Goal: Task Accomplishment & Management: Manage account settings

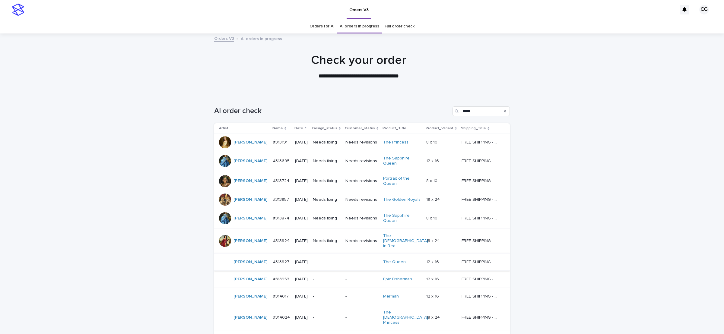
scroll to position [19, 0]
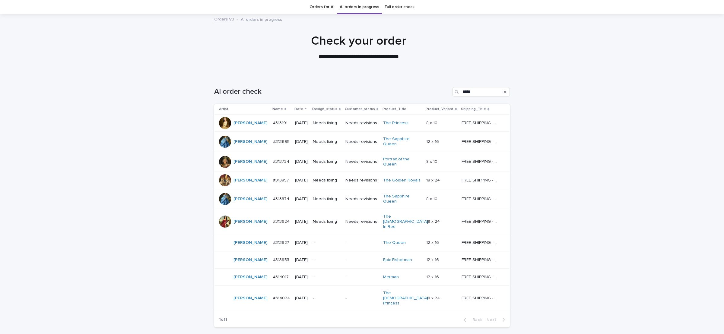
click at [343, 238] on td "-" at bounding box center [362, 242] width 38 height 17
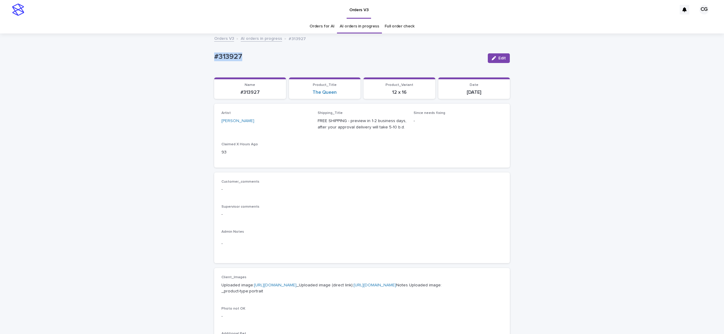
drag, startPoint x: 210, startPoint y: 60, endPoint x: 251, endPoint y: 62, distance: 41.1
click at [251, 63] on div "Loading... Saving… Loading... Saving… #313927 Edit #313927 Edit Sorry, there wa…" at bounding box center [362, 308] width 724 height 549
copy p "#313927"
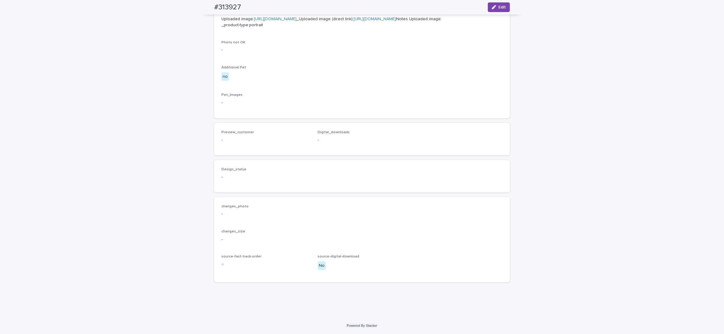
scroll to position [298, 0]
drag, startPoint x: 123, startPoint y: 168, endPoint x: 120, endPoint y: 312, distance: 143.8
click at [120, 316] on div "Loading... Saving… Loading... Saving… #313927 Edit #313927 Edit Sorry, there wa…" at bounding box center [362, 42] width 724 height 549
drag, startPoint x: 360, startPoint y: 125, endPoint x: 349, endPoint y: 207, distance: 83.1
click at [348, 214] on div "Loading... Saving… Name #313927 Product_Title The Queen Product_Variant 12 x 16…" at bounding box center [361, 49] width 295 height 476
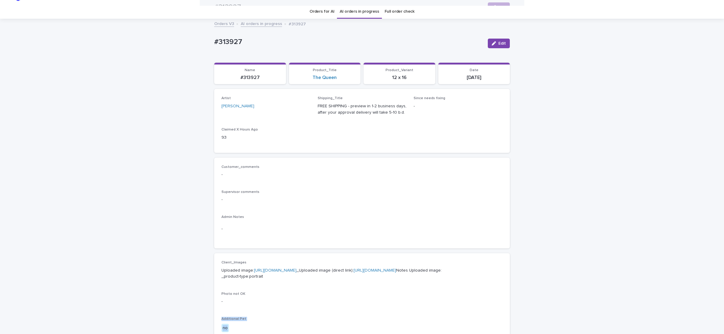
scroll to position [0, 0]
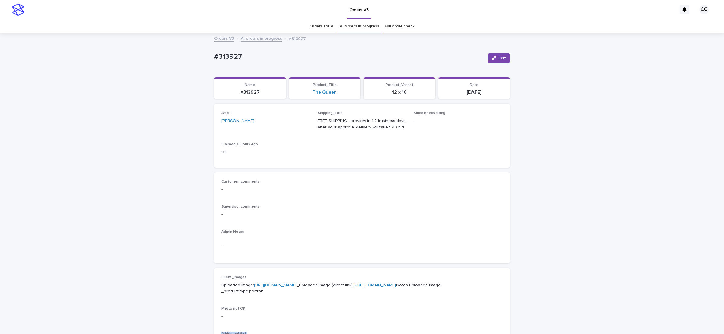
drag, startPoint x: 494, startPoint y: 59, endPoint x: 504, endPoint y: 41, distance: 20.6
click at [494, 59] on button "Edit" at bounding box center [499, 58] width 22 height 10
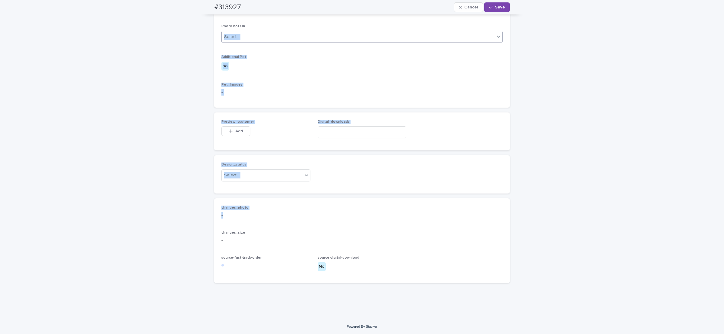
scroll to position [315, 0]
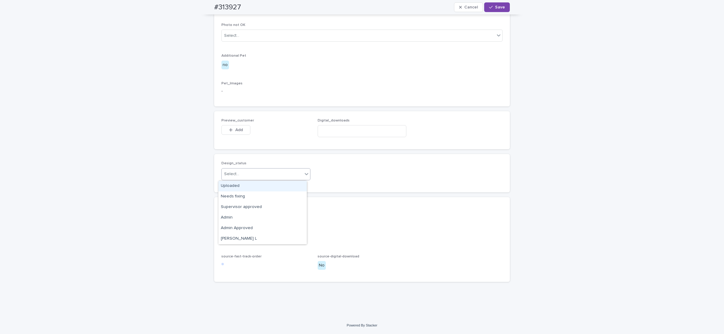
click at [269, 174] on div "Select..." at bounding box center [262, 174] width 81 height 10
click at [254, 188] on div "Uploaded" at bounding box center [262, 186] width 88 height 11
click at [235, 130] on span "Add" at bounding box center [239, 130] width 8 height 4
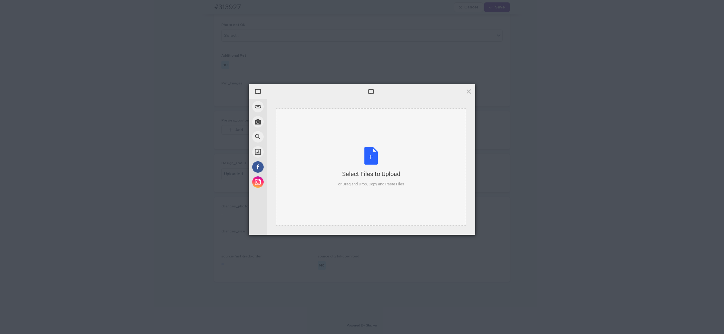
click at [377, 164] on div "Select Files to Upload or Drag and Drop, Copy and Paste Files" at bounding box center [371, 167] width 66 height 40
click at [456, 226] on span "Upload 1" at bounding box center [457, 227] width 12 height 5
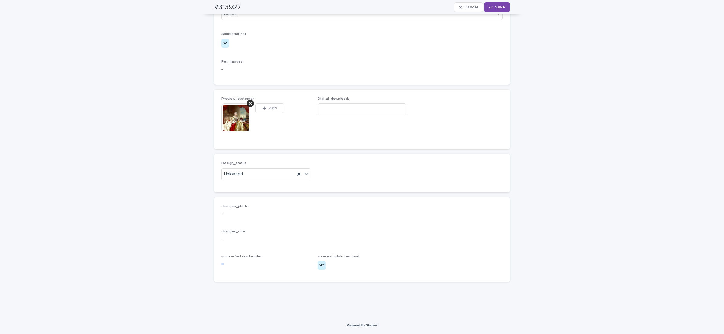
scroll to position [326, 0]
click at [497, 12] on button "Save" at bounding box center [497, 7] width 26 height 10
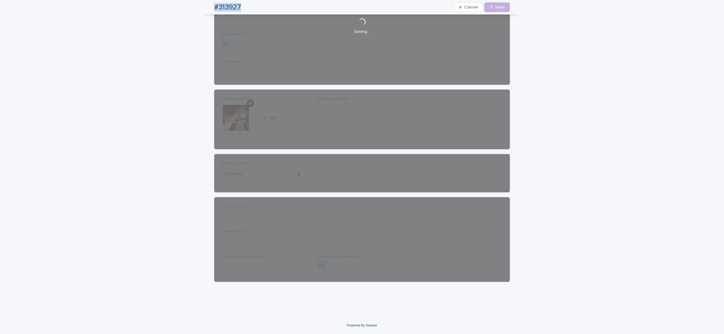
drag, startPoint x: 218, startPoint y: 6, endPoint x: 241, endPoint y: 4, distance: 22.4
click at [241, 4] on div "#313927 Cancel Loading... Save" at bounding box center [362, 7] width 324 height 14
copy h2 "#313927"
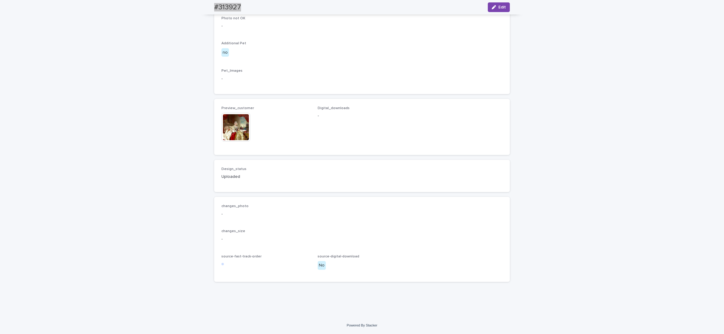
scroll to position [318, 0]
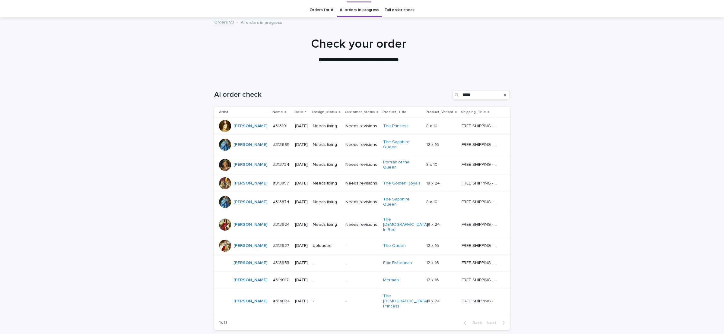
scroll to position [19, 0]
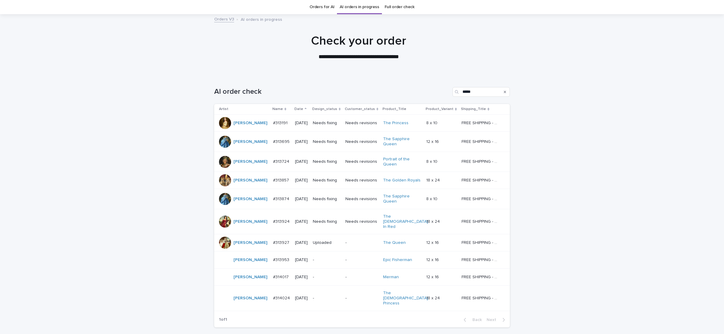
click at [330, 257] on p "-" at bounding box center [327, 259] width 28 height 5
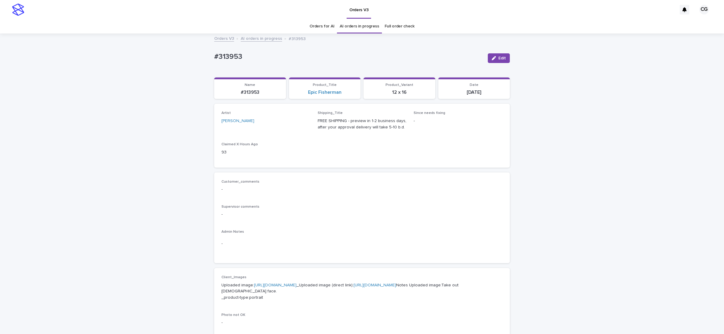
scroll to position [298, 0]
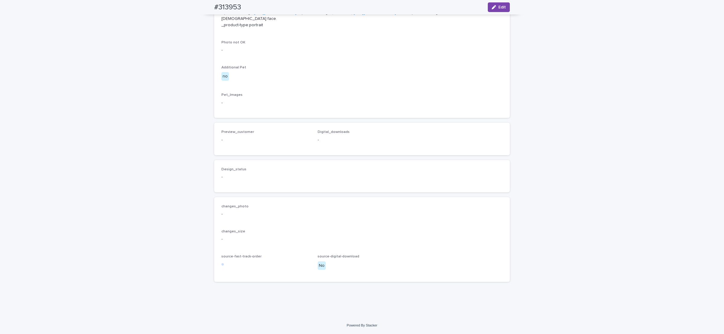
drag, startPoint x: 496, startPoint y: 5, endPoint x: 398, endPoint y: 51, distance: 107.9
click at [495, 4] on button "Edit" at bounding box center [499, 7] width 22 height 10
click at [245, 179] on div "Select..." at bounding box center [262, 174] width 81 height 10
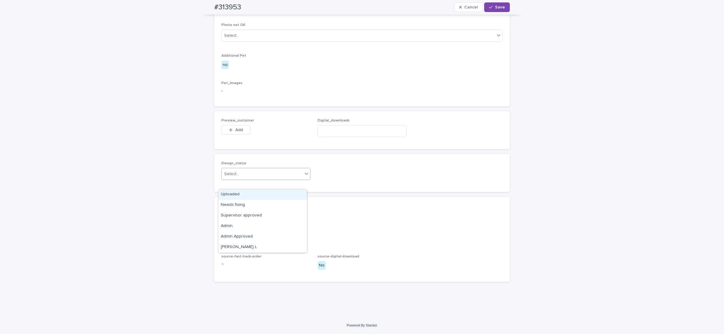
drag, startPoint x: 243, startPoint y: 199, endPoint x: 241, endPoint y: 191, distance: 8.5
click at [242, 194] on div "Uploaded" at bounding box center [262, 194] width 88 height 11
drag, startPoint x: 222, startPoint y: 135, endPoint x: 223, endPoint y: 130, distance: 5.0
click at [221, 134] on button "Add" at bounding box center [235, 130] width 29 height 10
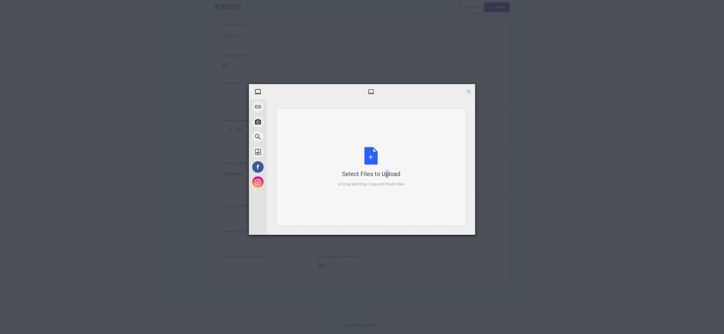
click at [371, 156] on div "Select Files to Upload or Drag and Drop, Copy and Paste Files" at bounding box center [371, 167] width 66 height 40
drag, startPoint x: 454, startPoint y: 226, endPoint x: 453, endPoint y: 191, distance: 34.4
click at [454, 224] on span "Upload 1" at bounding box center [456, 226] width 30 height 11
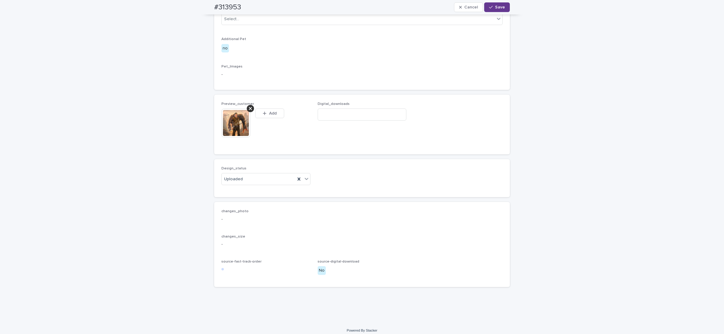
scroll to position [317, 0]
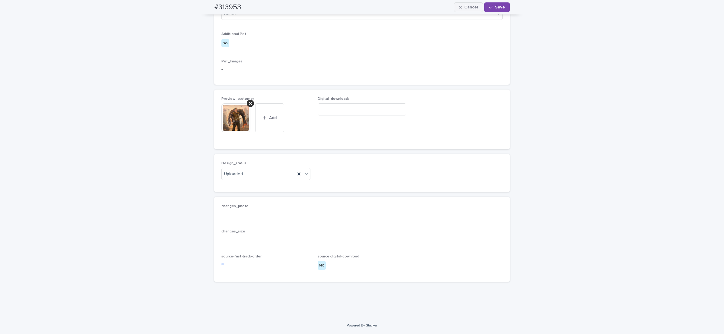
drag, startPoint x: 496, startPoint y: 8, endPoint x: 471, endPoint y: 5, distance: 24.9
click at [496, 8] on span "Save" at bounding box center [500, 7] width 10 height 4
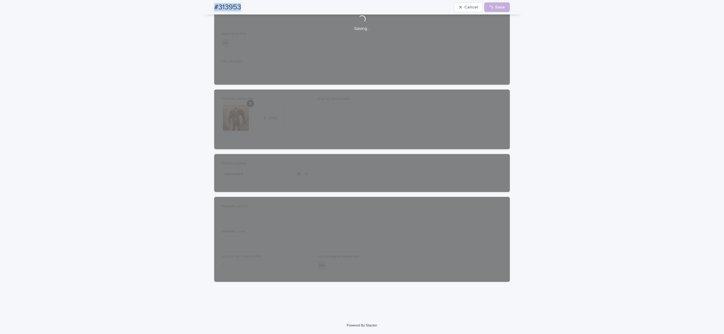
drag, startPoint x: 208, startPoint y: 8, endPoint x: 241, endPoint y: 0, distance: 33.9
click at [241, 5] on div "#313953 Cancel Loading... Save" at bounding box center [362, 7] width 324 height 14
copy h2 "#313953"
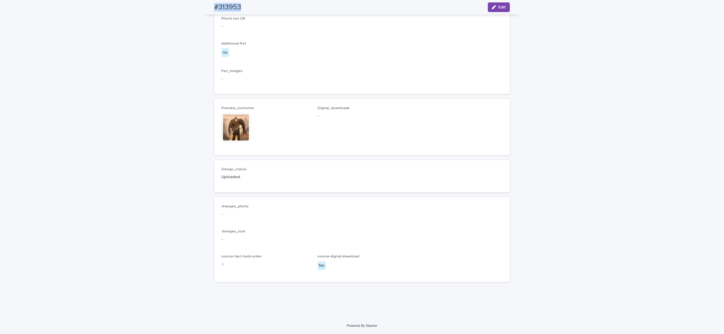
scroll to position [310, 0]
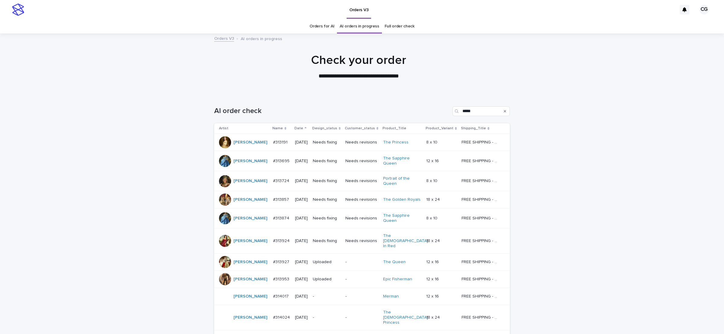
click at [314, 294] on p "-" at bounding box center [327, 296] width 28 height 5
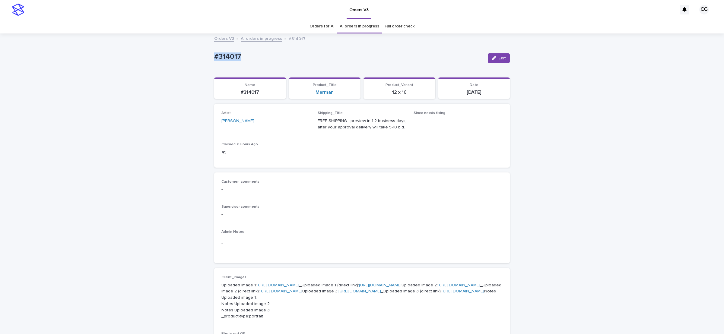
drag, startPoint x: 234, startPoint y: 55, endPoint x: 248, endPoint y: 52, distance: 13.9
click at [248, 53] on p "#314017" at bounding box center [348, 56] width 269 height 9
copy p "#314017"
drag, startPoint x: 499, startPoint y: 58, endPoint x: 506, endPoint y: 48, distance: 12.1
click at [498, 58] on span "Edit" at bounding box center [502, 58] width 8 height 4
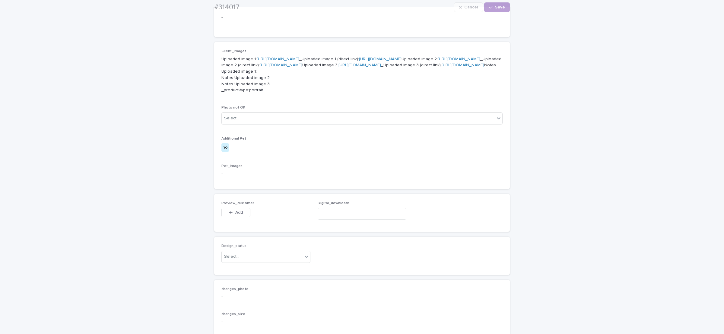
scroll to position [391, 0]
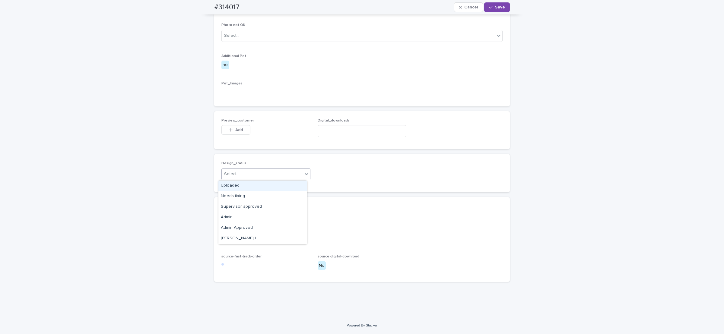
drag, startPoint x: 241, startPoint y: 174, endPoint x: 239, endPoint y: 188, distance: 14.4
click at [241, 173] on div "Select..." at bounding box center [262, 174] width 81 height 10
drag, startPoint x: 240, startPoint y: 187, endPoint x: 239, endPoint y: 179, distance: 7.3
click at [239, 186] on div "Uploaded" at bounding box center [262, 186] width 88 height 11
drag, startPoint x: 235, startPoint y: 132, endPoint x: 255, endPoint y: 121, distance: 22.9
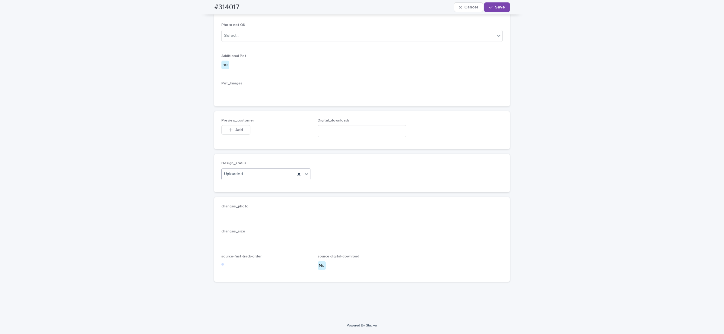
click at [235, 133] on button "Add" at bounding box center [235, 130] width 29 height 10
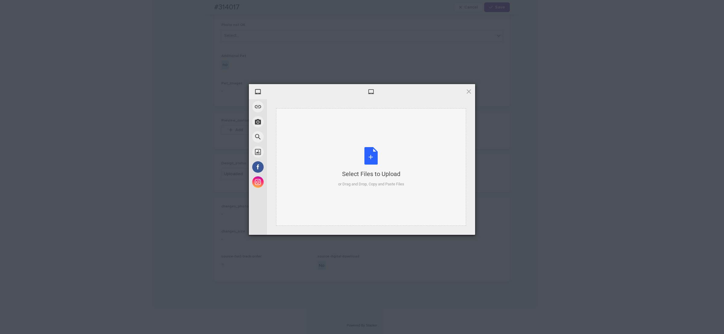
click at [377, 162] on div "Select Files to Upload or Drag and Drop, Copy and Paste Files" at bounding box center [371, 167] width 66 height 40
click at [449, 223] on span "Upload 1" at bounding box center [456, 226] width 30 height 11
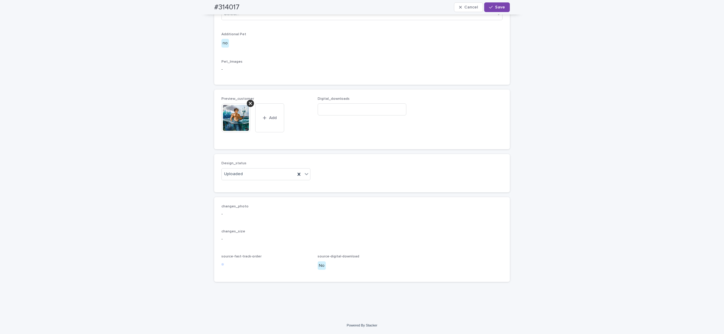
drag, startPoint x: 495, startPoint y: 8, endPoint x: 487, endPoint y: 0, distance: 10.9
click at [495, 6] on span "Save" at bounding box center [500, 7] width 10 height 4
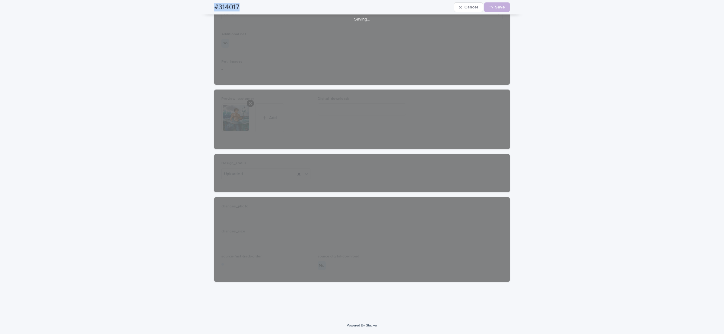
drag, startPoint x: 207, startPoint y: 8, endPoint x: 255, endPoint y: 0, distance: 48.9
click at [253, 5] on div "#314017 Cancel Loading... Save" at bounding box center [362, 7] width 324 height 14
copy h2 "#314017"
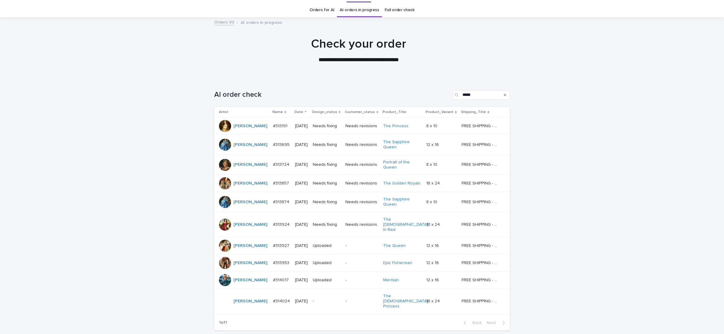
scroll to position [19, 0]
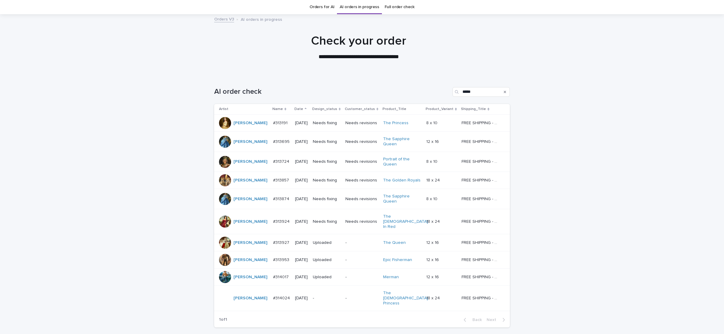
click at [324, 295] on div "-" at bounding box center [327, 298] width 28 height 6
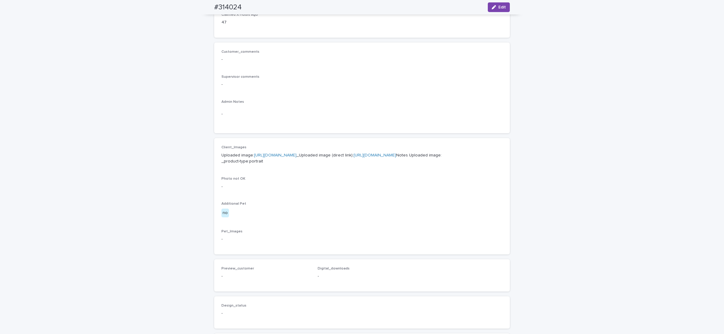
scroll to position [298, 0]
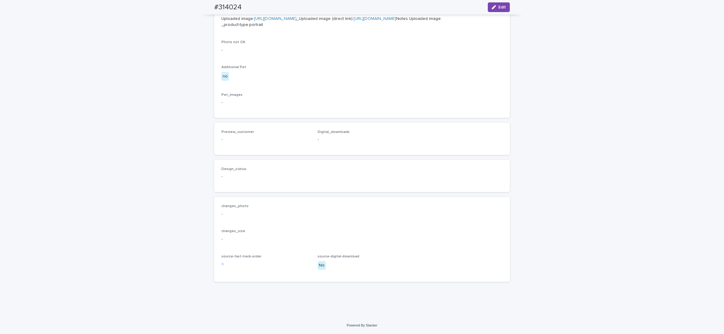
click at [491, 7] on icon "button" at bounding box center [493, 7] width 4 height 4
click at [236, 132] on span "Add" at bounding box center [239, 130] width 8 height 4
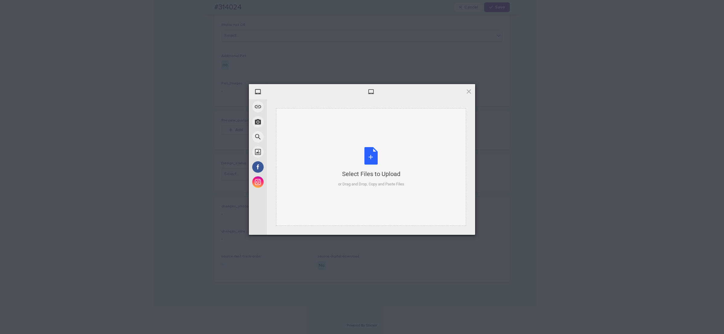
click at [338, 160] on div "Select Files to Upload or Drag and Drop, Copy and Paste Files" at bounding box center [371, 167] width 66 height 40
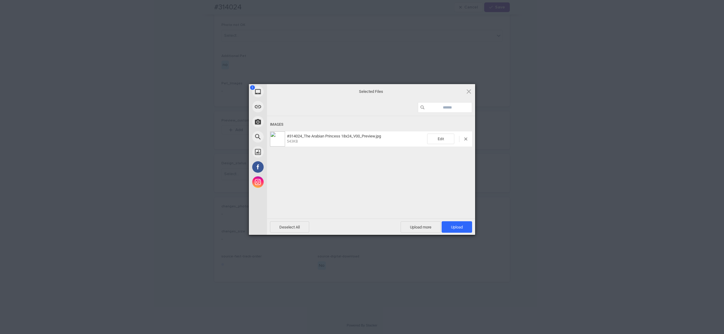
click at [457, 224] on span "Upload 1" at bounding box center [456, 226] width 30 height 11
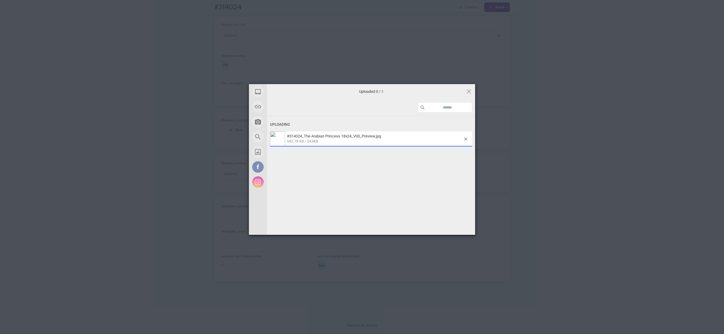
scroll to position [317, 0]
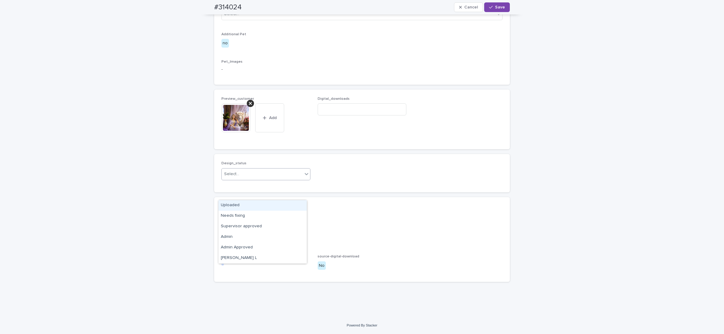
drag, startPoint x: 238, startPoint y: 196, endPoint x: 235, endPoint y: 205, distance: 8.9
click at [238, 179] on div "Select..." at bounding box center [262, 174] width 81 height 10
click at [236, 207] on div "Uploaded" at bounding box center [262, 205] width 88 height 11
drag, startPoint x: 491, startPoint y: 11, endPoint x: 488, endPoint y: 0, distance: 11.0
click at [491, 10] on button "Save" at bounding box center [497, 7] width 26 height 10
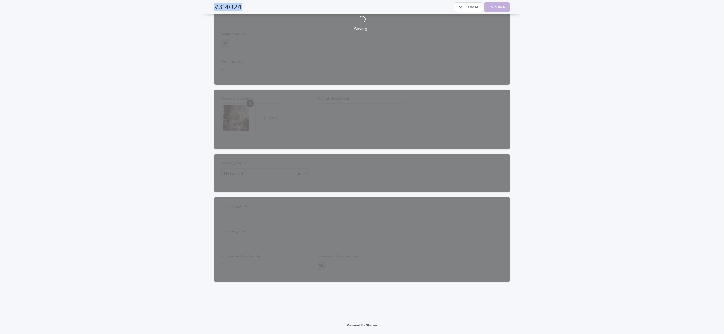
drag, startPoint x: 201, startPoint y: 6, endPoint x: 243, endPoint y: 2, distance: 42.4
click at [248, 6] on div "#314024 Cancel Loading... Save" at bounding box center [362, 7] width 324 height 14
copy h2 "#314024"
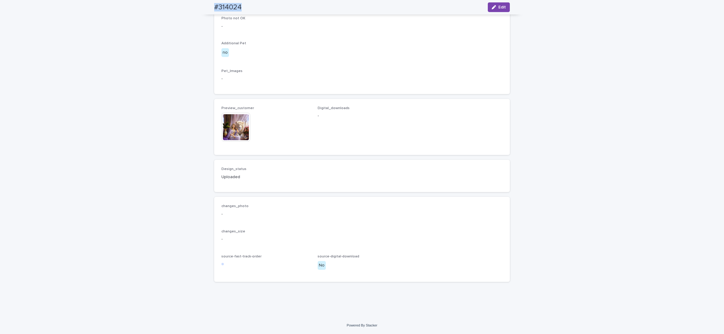
scroll to position [310, 0]
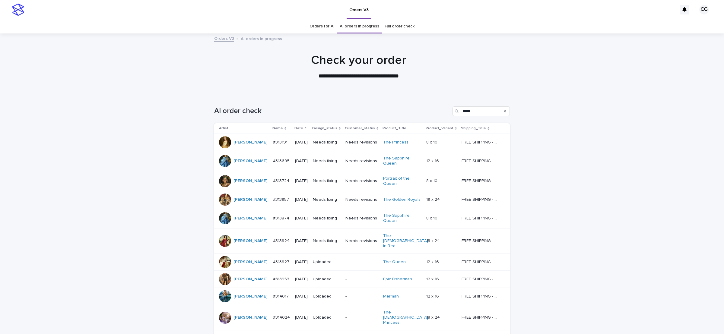
click at [319, 147] on div "Needs fixing" at bounding box center [327, 142] width 28 height 10
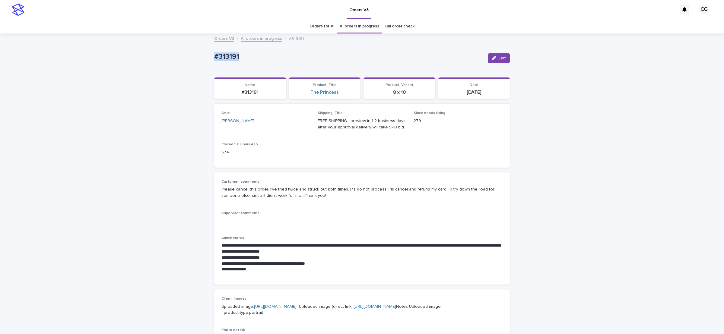
drag, startPoint x: 211, startPoint y: 58, endPoint x: 241, endPoint y: 55, distance: 30.9
click at [241, 55] on p "#313191" at bounding box center [348, 56] width 269 height 9
copy p "#313191"
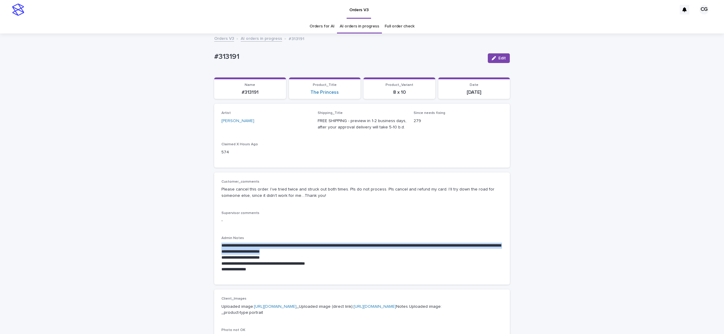
drag, startPoint x: 216, startPoint y: 244, endPoint x: 321, endPoint y: 245, distance: 105.2
click at [320, 251] on div "**********" at bounding box center [361, 228] width 295 height 112
copy p "**********"
drag, startPoint x: 204, startPoint y: 57, endPoint x: 245, endPoint y: 43, distance: 43.0
click at [245, 55] on div "**********" at bounding box center [362, 331] width 724 height 595
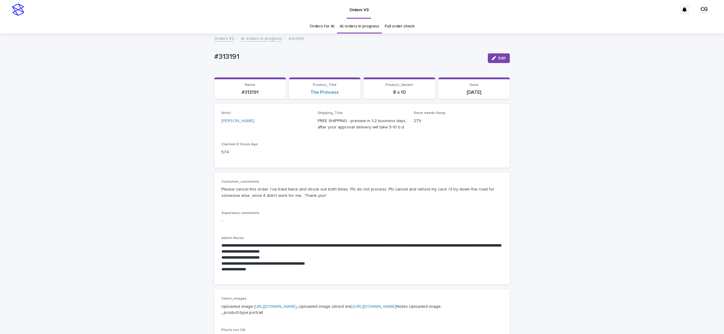
click at [221, 246] on p "**********" at bounding box center [361, 249] width 281 height 12
drag, startPoint x: 218, startPoint y: 246, endPoint x: 320, endPoint y: 251, distance: 102.3
click at [320, 251] on p "**********" at bounding box center [361, 249] width 281 height 12
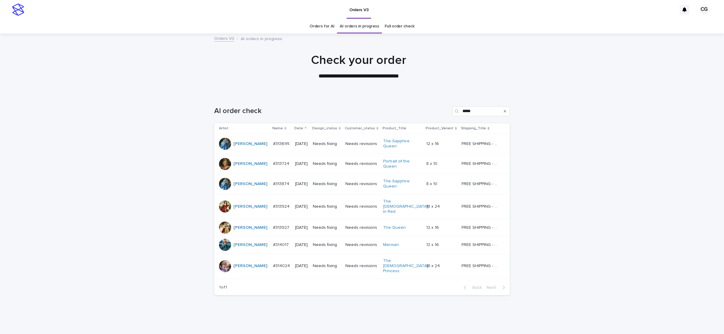
click at [326, 161] on p "Needs fixing" at bounding box center [327, 163] width 28 height 5
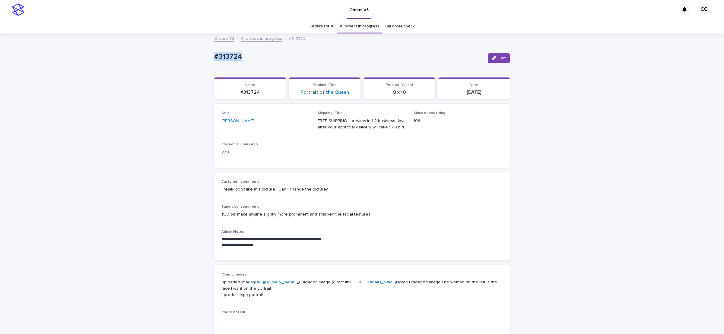
drag, startPoint x: 206, startPoint y: 55, endPoint x: 245, endPoint y: 51, distance: 38.5
click at [245, 53] on div "**********" at bounding box center [362, 322] width 724 height 577
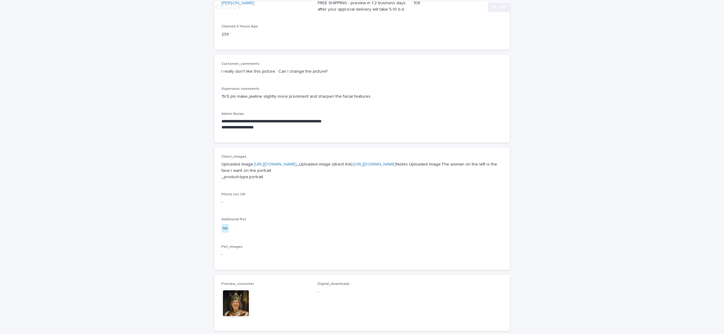
scroll to position [181, 0]
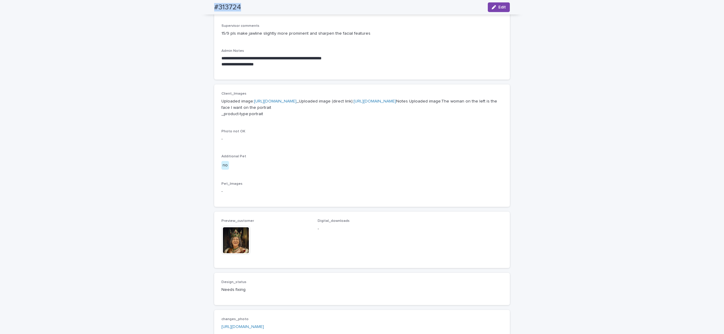
drag, startPoint x: 200, startPoint y: 7, endPoint x: 239, endPoint y: 6, distance: 39.2
click at [240, 5] on div "#313724 Edit" at bounding box center [362, 7] width 324 height 14
drag, startPoint x: 488, startPoint y: 8, endPoint x: 467, endPoint y: 18, distance: 23.1
click at [488, 8] on button "Edit" at bounding box center [499, 7] width 22 height 10
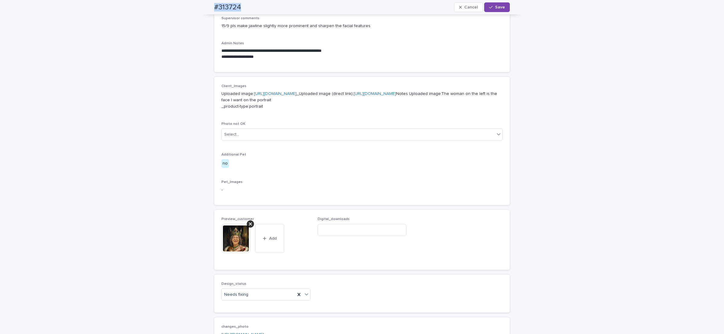
click at [249, 226] on icon at bounding box center [250, 224] width 3 height 5
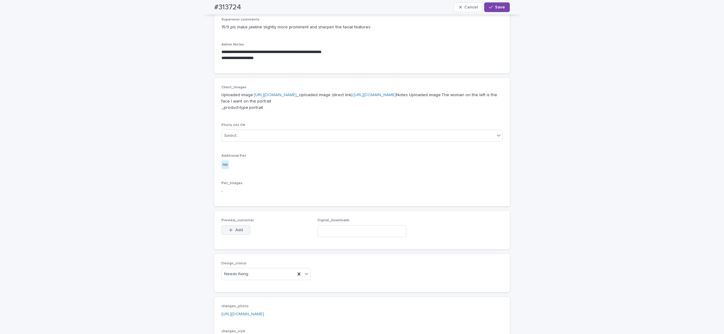
scroll to position [178, 0]
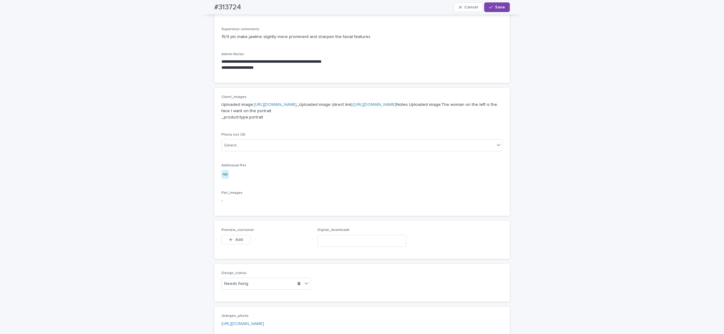
drag, startPoint x: 234, startPoint y: 264, endPoint x: 262, endPoint y: 234, distance: 41.0
click at [235, 242] on span "Add" at bounding box center [239, 240] width 8 height 4
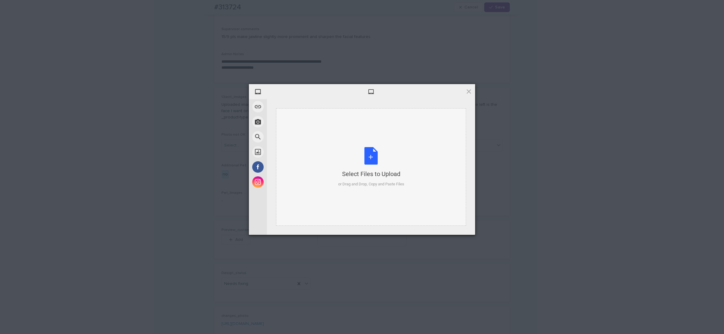
click at [371, 161] on div "Select Files to Upload or Drag and Drop, Copy and Paste Files" at bounding box center [371, 167] width 66 height 40
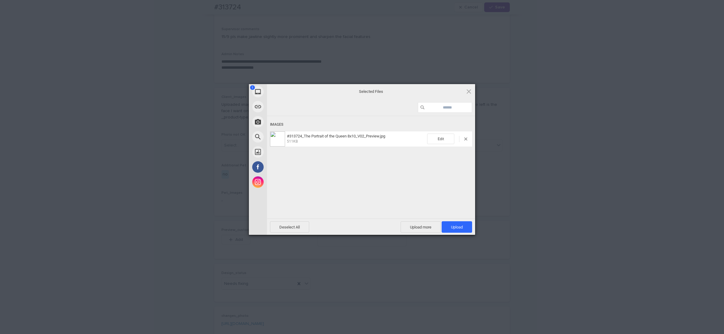
drag, startPoint x: 458, startPoint y: 227, endPoint x: 458, endPoint y: 221, distance: 6.3
click at [457, 226] on span "Upload 1" at bounding box center [457, 227] width 12 height 5
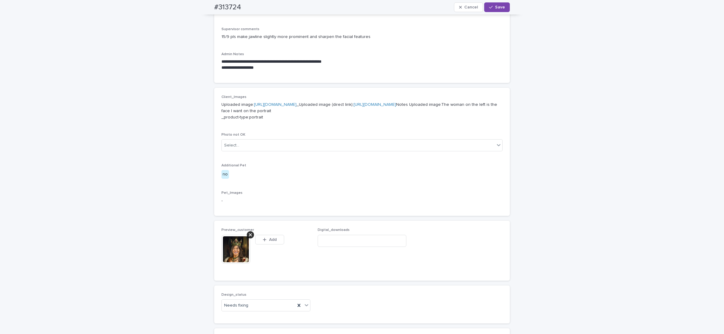
scroll to position [188, 0]
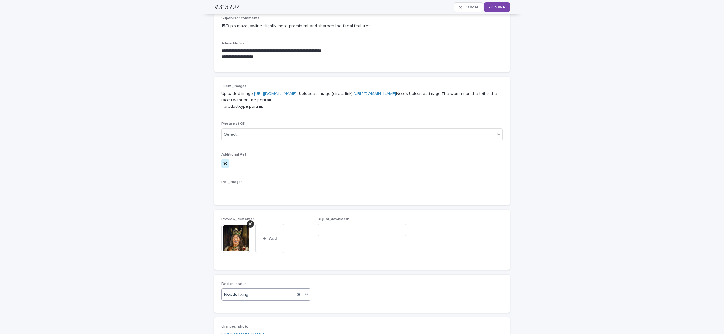
drag, startPoint x: 246, startPoint y: 319, endPoint x: 245, endPoint y: 316, distance: 3.4
click at [245, 300] on div "Needs fixing" at bounding box center [259, 295] width 74 height 10
click at [256, 256] on div "Uploaded" at bounding box center [262, 255] width 88 height 11
drag, startPoint x: 497, startPoint y: 6, endPoint x: 454, endPoint y: 5, distance: 42.2
click at [496, 6] on span "Save" at bounding box center [500, 7] width 10 height 4
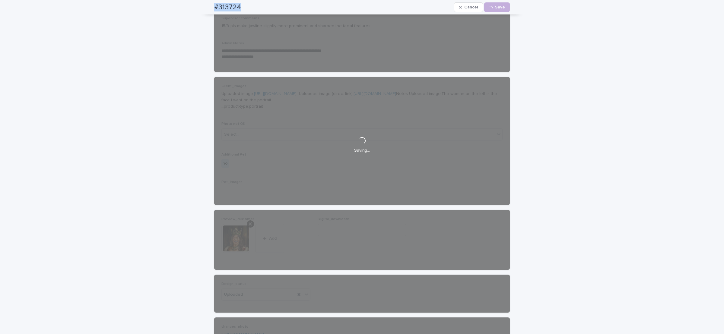
drag, startPoint x: 210, startPoint y: 5, endPoint x: 246, endPoint y: 0, distance: 36.5
click at [247, 5] on div "#313724 Cancel Loading... Save" at bounding box center [362, 7] width 324 height 14
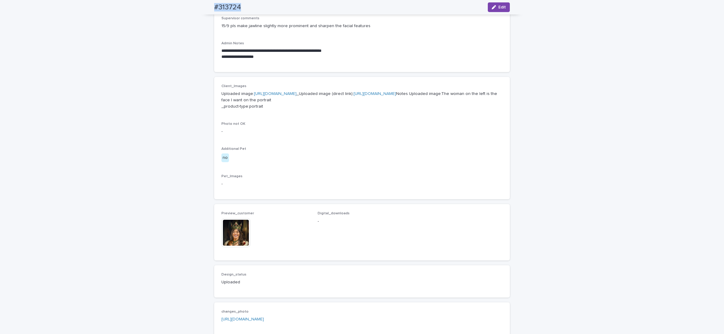
scroll to position [181, 0]
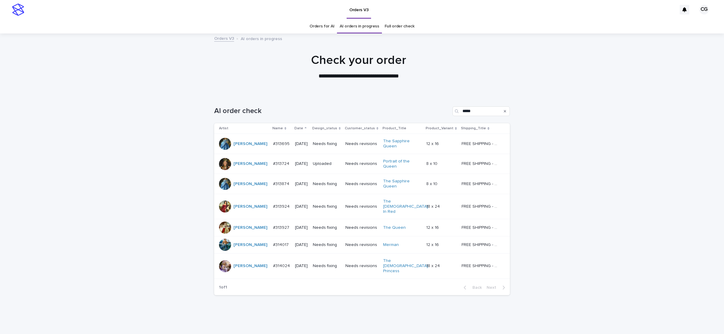
click at [321, 146] on p "Needs fixing" at bounding box center [327, 143] width 28 height 5
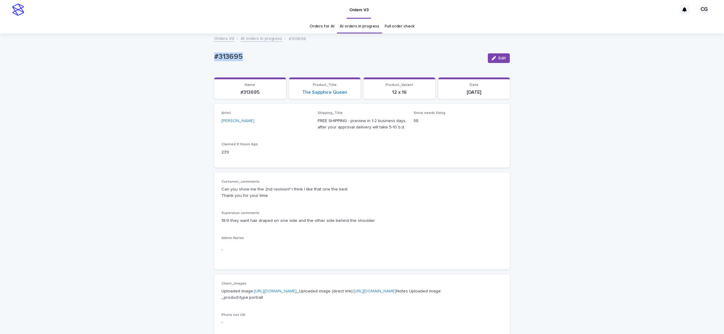
drag, startPoint x: 203, startPoint y: 58, endPoint x: 248, endPoint y: 49, distance: 46.4
click at [247, 55] on div "Loading... Saving… Loading... Saving… #313695 Edit #313695 Edit Sorry, there wa…" at bounding box center [362, 323] width 724 height 579
drag, startPoint x: 496, startPoint y: 62, endPoint x: 503, endPoint y: 52, distance: 12.1
click at [497, 62] on button "Edit" at bounding box center [499, 58] width 22 height 10
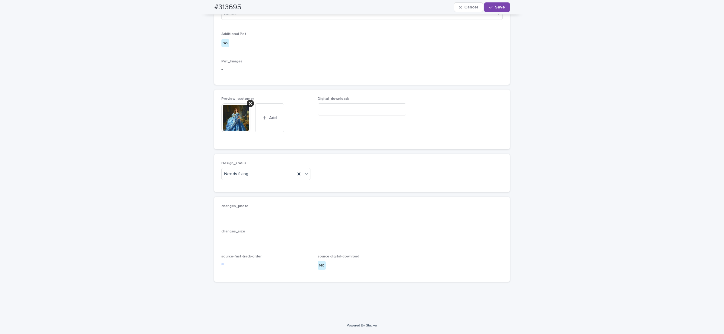
scroll to position [343, 0]
drag, startPoint x: 236, startPoint y: 174, endPoint x: 238, endPoint y: 182, distance: 8.0
drag, startPoint x: 238, startPoint y: 186, endPoint x: 254, endPoint y: 113, distance: 74.5
click at [237, 185] on div "Uploaded" at bounding box center [262, 186] width 88 height 11
click at [249, 103] on icon at bounding box center [250, 103] width 3 height 5
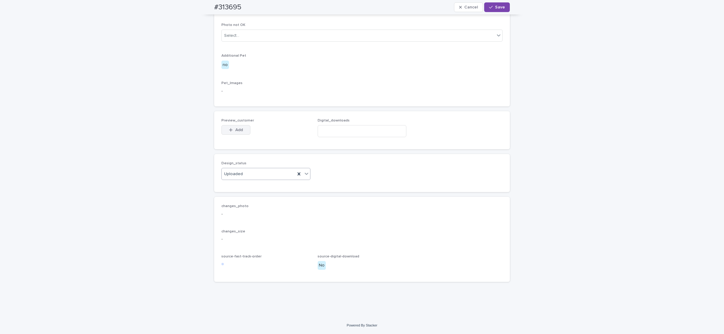
scroll to position [321, 0]
click at [230, 128] on div "button" at bounding box center [232, 130] width 6 height 4
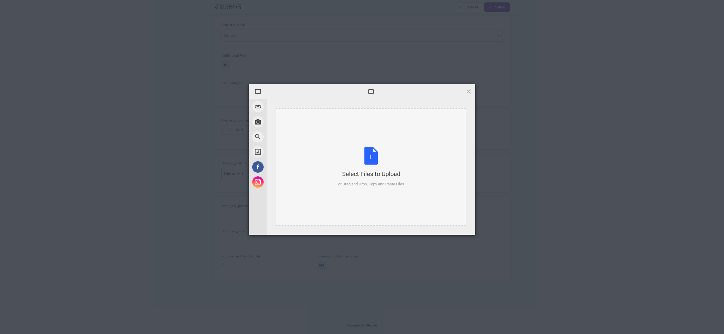
click at [371, 154] on div "Select Files to Upload or Drag and Drop, Copy and Paste Files" at bounding box center [371, 167] width 66 height 40
drag, startPoint x: 452, startPoint y: 227, endPoint x: 462, endPoint y: 187, distance: 41.3
click at [451, 227] on span "Upload 1" at bounding box center [457, 227] width 12 height 5
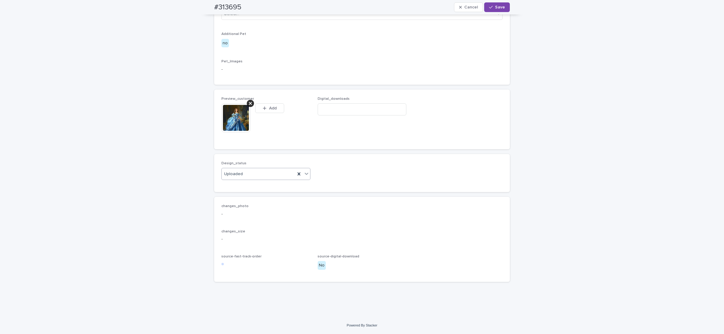
scroll to position [332, 0]
click at [495, 8] on span "Save" at bounding box center [500, 7] width 10 height 4
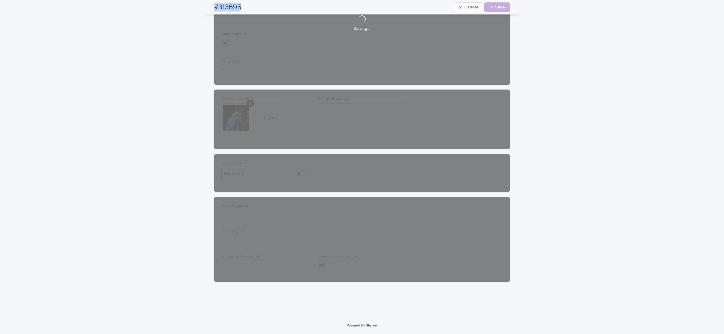
drag, startPoint x: 205, startPoint y: 10, endPoint x: 245, endPoint y: 0, distance: 41.2
click at [241, 12] on div "#313695 Cancel Loading... Save" at bounding box center [362, 7] width 324 height 14
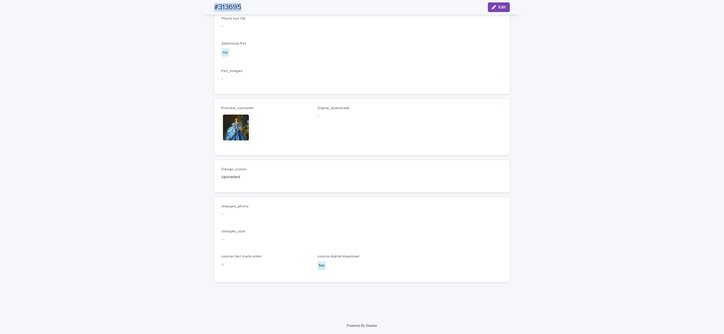
scroll to position [325, 0]
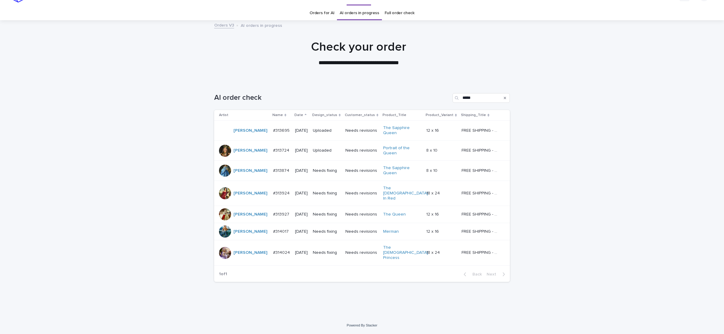
scroll to position [1, 0]
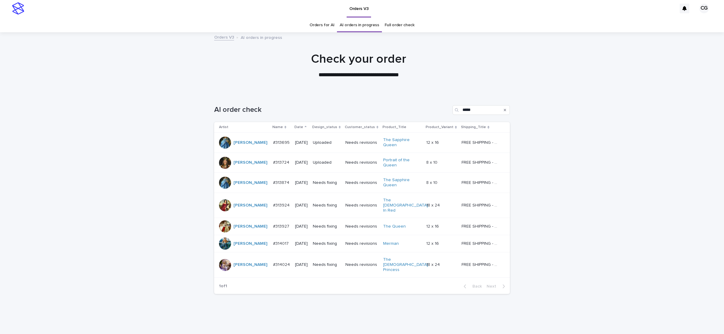
click at [317, 180] on p "Needs fixing" at bounding box center [327, 182] width 28 height 5
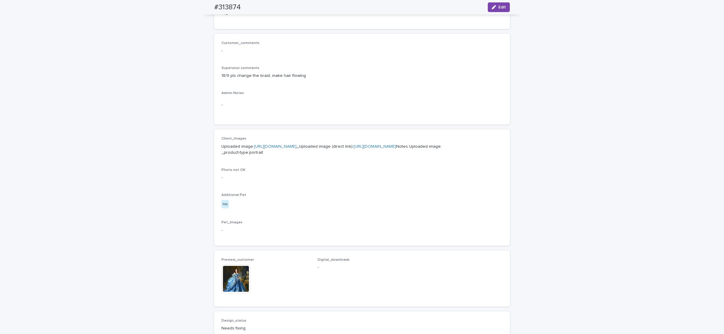
scroll to position [136, 0]
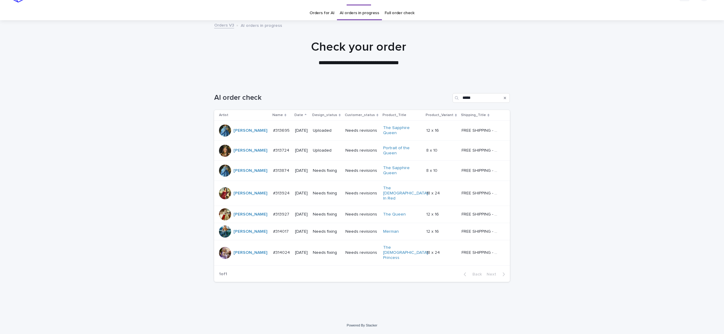
scroll to position [1, 0]
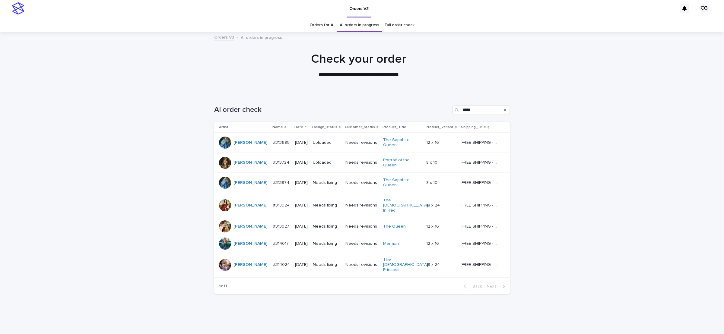
click at [316, 140] on p "Uploaded" at bounding box center [327, 142] width 28 height 5
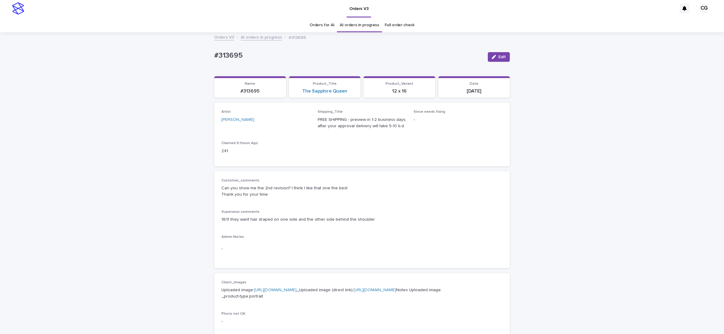
scroll to position [19, 0]
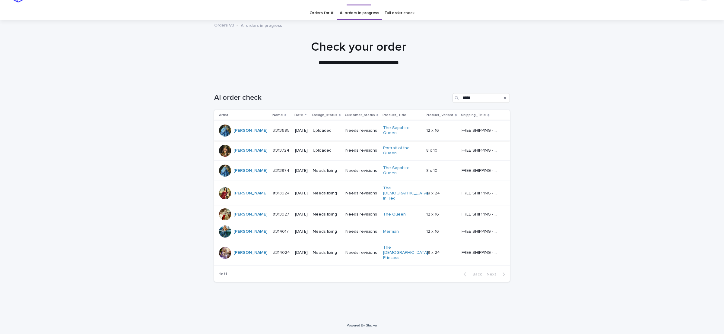
scroll to position [1, 0]
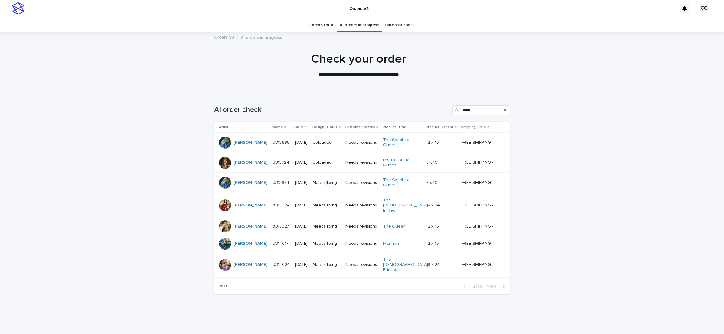
click at [322, 182] on p "Needs fixing" at bounding box center [327, 182] width 28 height 5
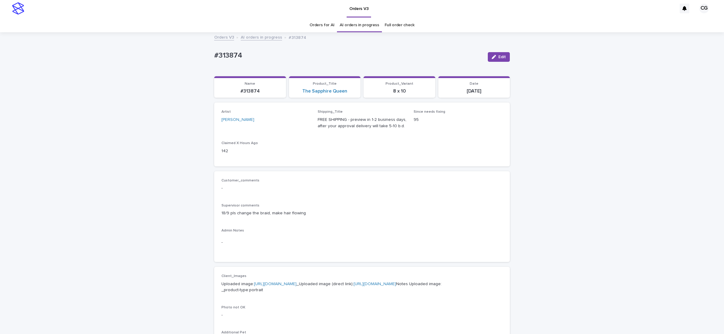
scroll to position [19, 0]
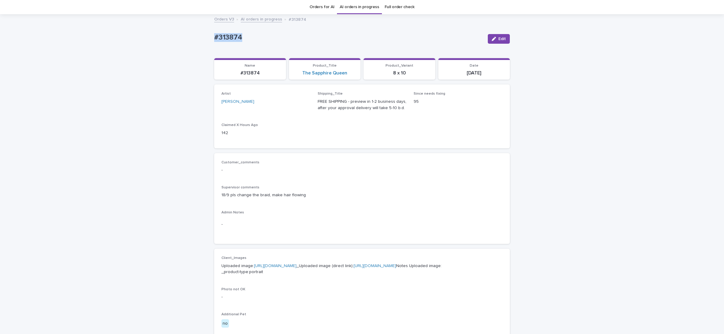
drag, startPoint x: 206, startPoint y: 41, endPoint x: 245, endPoint y: 41, distance: 39.8
click at [245, 41] on div "Loading... Saving… Loading... Saving… #313874 Edit #313874 Edit Sorry, there wa…" at bounding box center [362, 301] width 724 height 573
drag, startPoint x: 491, startPoint y: 38, endPoint x: 503, endPoint y: 77, distance: 40.3
click at [491, 38] on icon "button" at bounding box center [493, 39] width 4 height 4
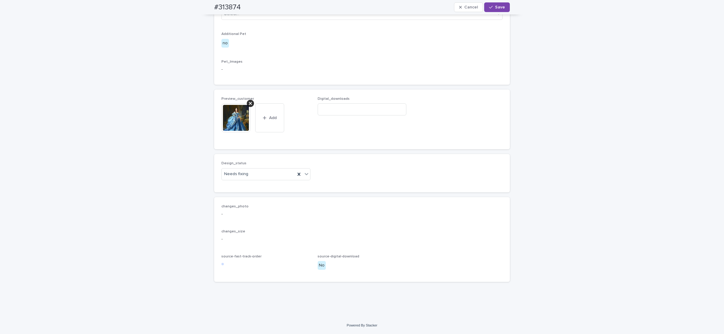
scroll to position [337, 0]
drag, startPoint x: 230, startPoint y: 185, endPoint x: 241, endPoint y: 159, distance: 28.4
click at [229, 185] on div "Uploaded" at bounding box center [262, 186] width 88 height 11
click at [249, 103] on icon at bounding box center [250, 103] width 3 height 3
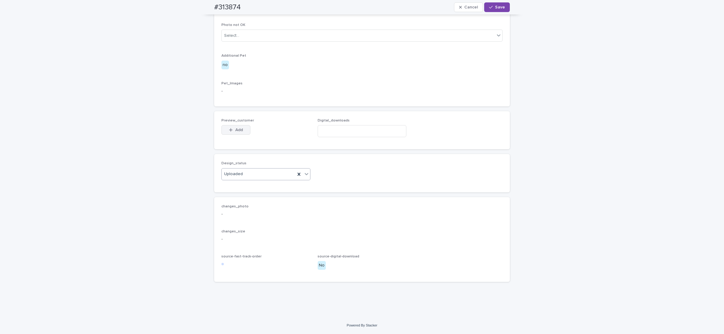
click at [235, 128] on span "Add" at bounding box center [239, 130] width 8 height 4
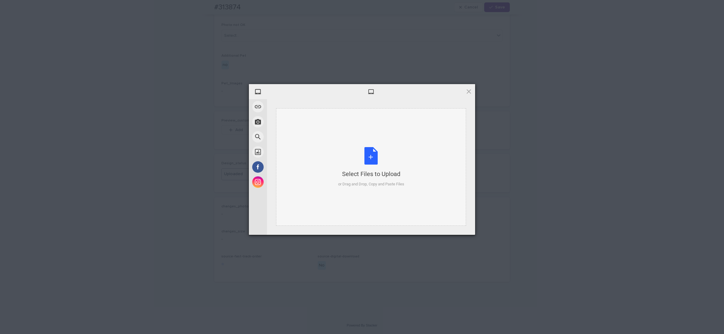
click at [359, 151] on div "Select Files to Upload or Drag and Drop, Copy and Paste Files" at bounding box center [371, 167] width 66 height 40
click at [456, 228] on span "Upload 1" at bounding box center [457, 227] width 12 height 5
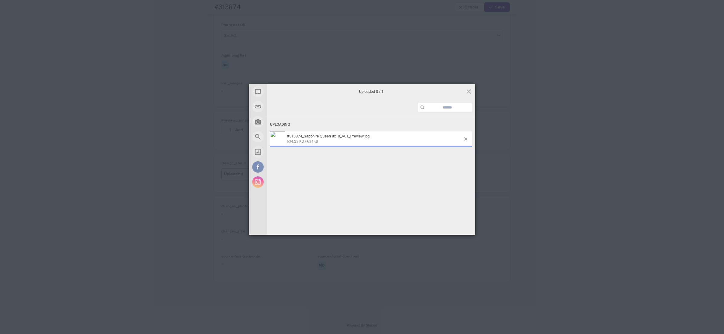
scroll to position [326, 0]
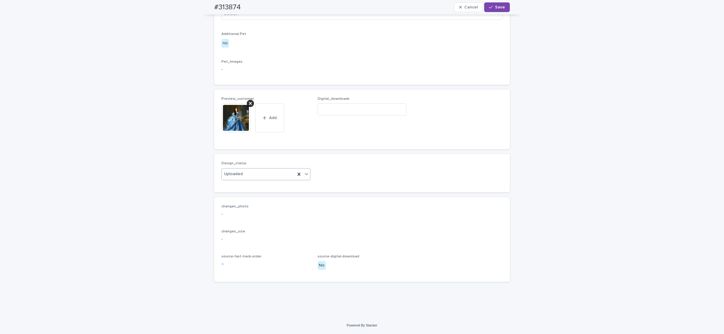
drag, startPoint x: 497, startPoint y: 8, endPoint x: 440, endPoint y: 11, distance: 57.4
click at [496, 8] on span "Save" at bounding box center [500, 7] width 10 height 4
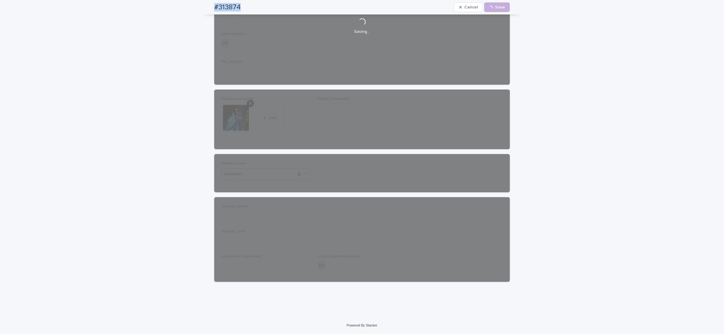
drag, startPoint x: 207, startPoint y: 6, endPoint x: 251, endPoint y: 0, distance: 43.5
click at [250, 2] on div "#313874 Cancel Loading... Save" at bounding box center [362, 7] width 324 height 14
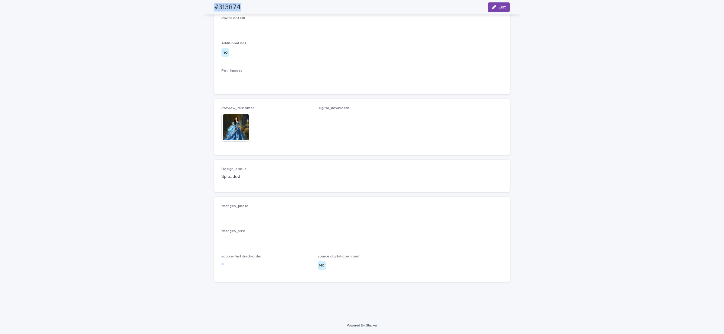
scroll to position [318, 0]
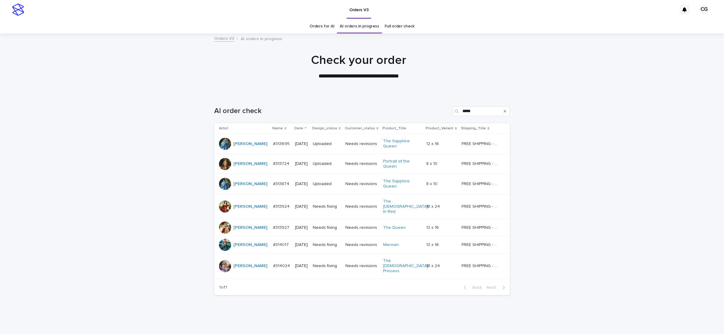
click at [325, 203] on div "Needs fixing" at bounding box center [327, 206] width 28 height 6
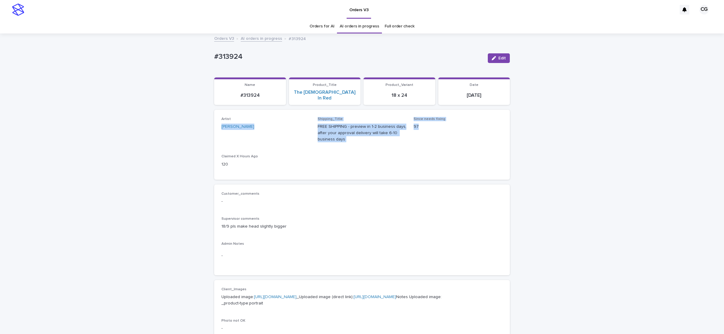
click at [96, 145] on div "Loading... Saving… Loading... Saving… #313924 Edit #313924 Edit Sorry, there wa…" at bounding box center [362, 326] width 724 height 585
drag, startPoint x: 208, startPoint y: 56, endPoint x: 252, endPoint y: 57, distance: 44.0
click at [251, 60] on div "Loading... Saving… Loading... Saving… #313924 Edit #313924 Edit Sorry, there wa…" at bounding box center [362, 326] width 724 height 585
drag, startPoint x: 498, startPoint y: 58, endPoint x: 518, endPoint y: 31, distance: 33.6
click at [498, 57] on span "Edit" at bounding box center [502, 58] width 8 height 4
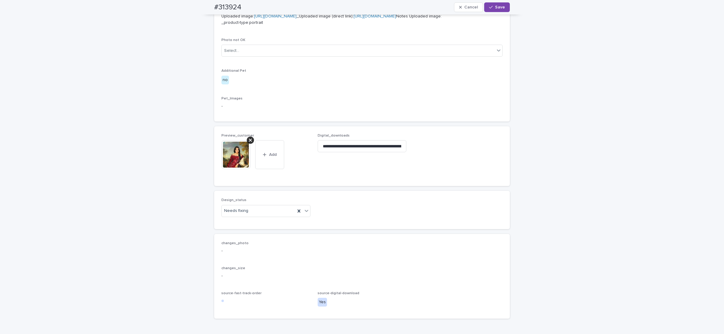
scroll to position [349, 0]
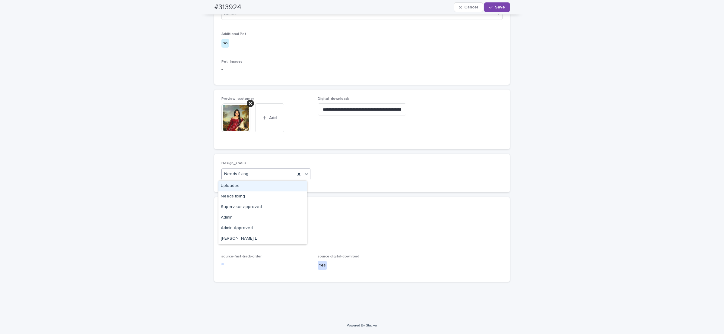
click at [233, 185] on div "Uploaded" at bounding box center [262, 186] width 88 height 11
click at [249, 102] on icon at bounding box center [250, 103] width 3 height 5
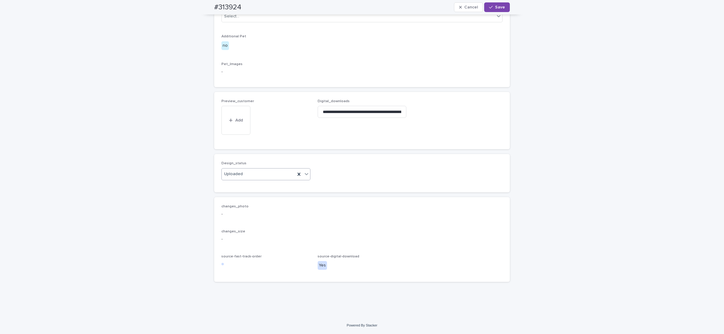
scroll to position [328, 0]
drag, startPoint x: 238, startPoint y: 128, endPoint x: 255, endPoint y: 123, distance: 18.1
click at [238, 128] on span "Add" at bounding box center [239, 130] width 8 height 4
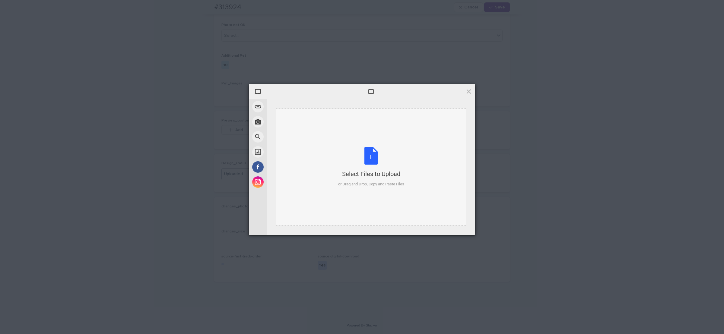
click at [376, 169] on div "Select Files to Upload or Drag and Drop, Copy and Paste Files" at bounding box center [371, 167] width 66 height 40
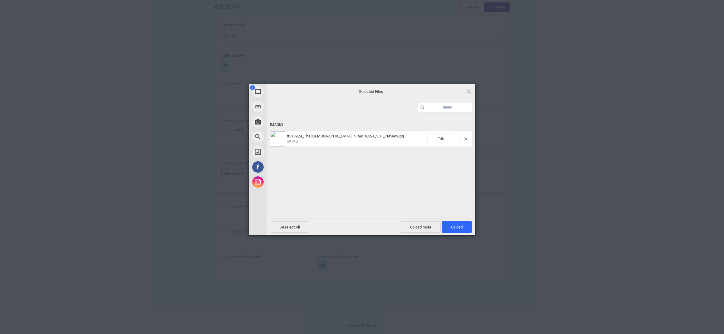
drag, startPoint x: 453, startPoint y: 228, endPoint x: 448, endPoint y: 170, distance: 58.1
click at [452, 227] on span "Upload 1" at bounding box center [457, 227] width 12 height 5
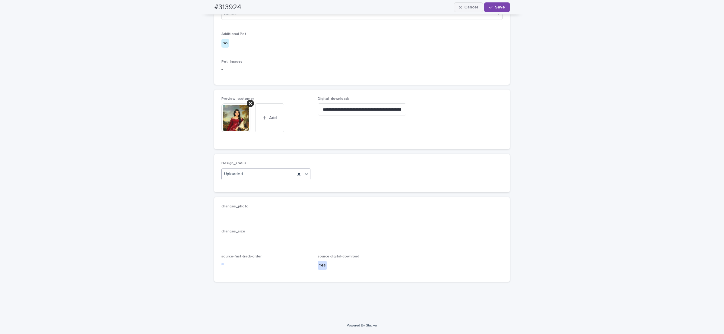
drag, startPoint x: 500, startPoint y: 8, endPoint x: 460, endPoint y: 8, distance: 40.4
click at [501, 6] on span "Save" at bounding box center [500, 7] width 10 height 4
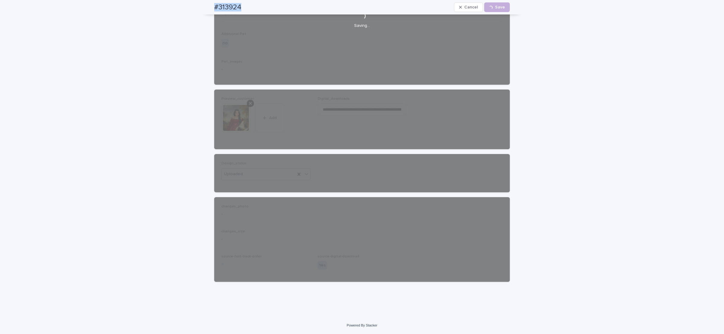
drag, startPoint x: 209, startPoint y: 3, endPoint x: 245, endPoint y: 4, distance: 35.3
click at [247, 7] on div "#313924 Cancel Loading... Save" at bounding box center [362, 7] width 324 height 14
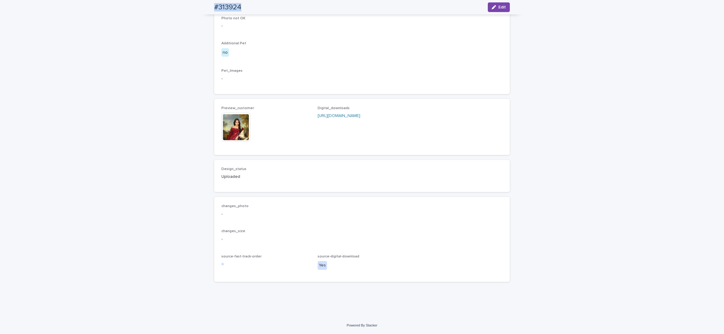
scroll to position [320, 0]
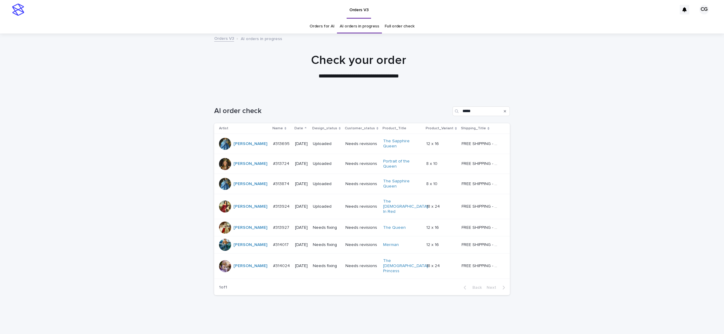
click at [314, 225] on p "Needs fixing" at bounding box center [327, 227] width 28 height 5
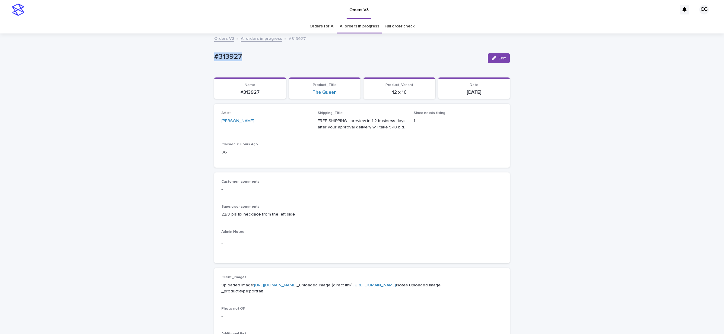
drag, startPoint x: 206, startPoint y: 60, endPoint x: 246, endPoint y: 47, distance: 42.7
click at [241, 56] on div "Loading... Saving… Loading... Saving… #313927 Edit #313927 Edit Sorry, there wa…" at bounding box center [362, 320] width 724 height 573
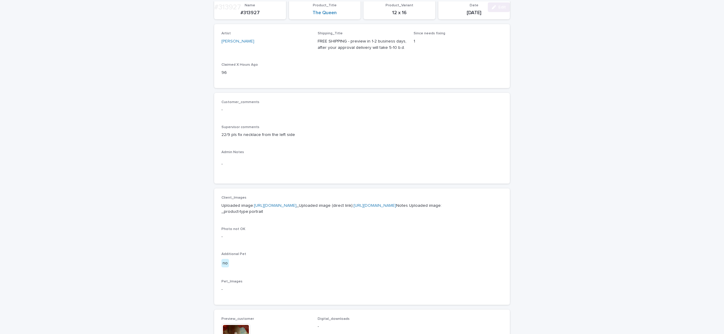
scroll to position [95, 0]
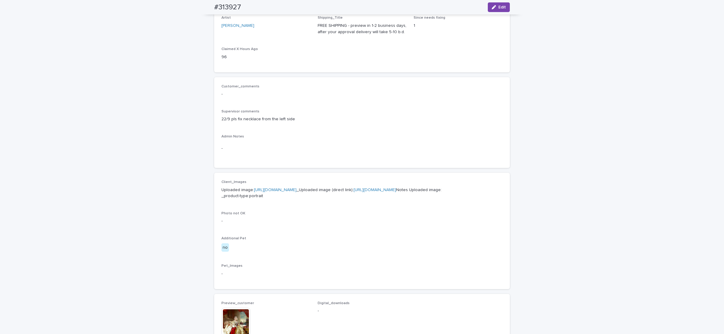
drag, startPoint x: 499, startPoint y: 8, endPoint x: 308, endPoint y: 136, distance: 230.3
click at [499, 8] on span "Edit" at bounding box center [502, 7] width 8 height 4
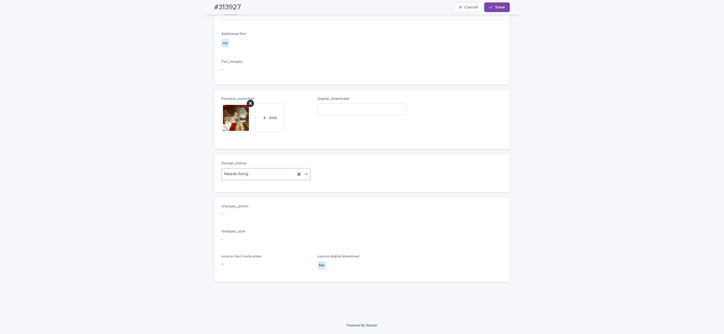
scroll to position [337, 0]
drag, startPoint x: 233, startPoint y: 177, endPoint x: 232, endPoint y: 191, distance: 14.2
click at [232, 187] on div "Uploaded" at bounding box center [262, 186] width 88 height 11
click at [248, 103] on div at bounding box center [250, 103] width 7 height 7
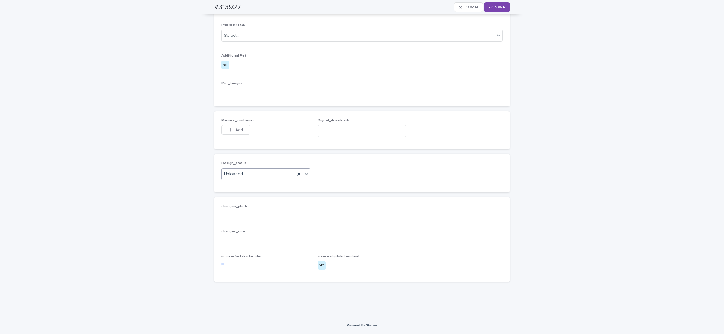
drag, startPoint x: 232, startPoint y: 127, endPoint x: 238, endPoint y: 125, distance: 5.7
click at [233, 127] on button "Add" at bounding box center [235, 130] width 29 height 10
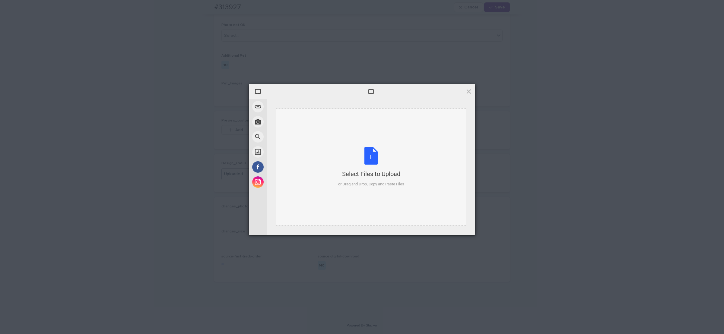
click at [368, 159] on div "Select Files to Upload or Drag and Drop, Copy and Paste Files" at bounding box center [371, 167] width 66 height 40
click at [455, 223] on span "Upload 1" at bounding box center [456, 226] width 30 height 11
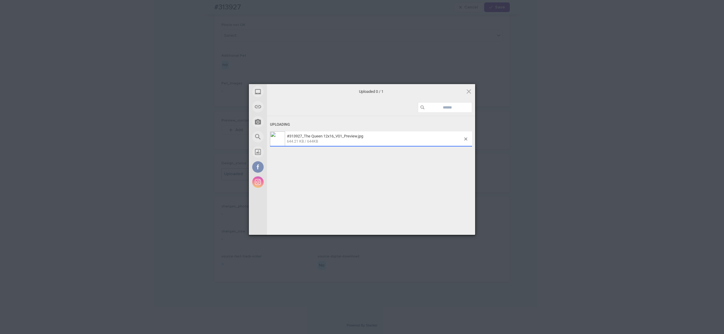
scroll to position [326, 0]
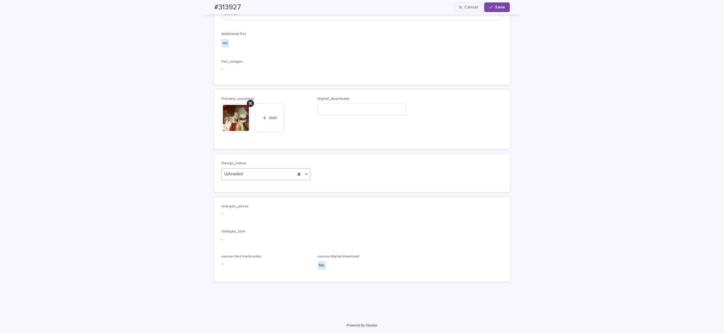
drag, startPoint x: 488, startPoint y: 10, endPoint x: 477, endPoint y: 5, distance: 11.6
click at [487, 10] on button "Save" at bounding box center [497, 7] width 26 height 10
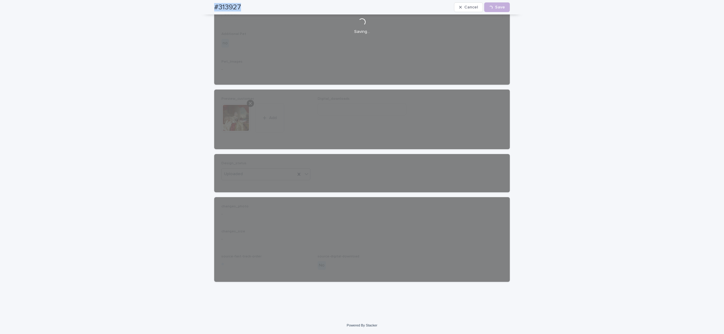
drag, startPoint x: 210, startPoint y: 8, endPoint x: 246, endPoint y: 6, distance: 36.6
click at [246, 8] on div "#313927 Cancel Loading... Save" at bounding box center [361, 7] width 295 height 14
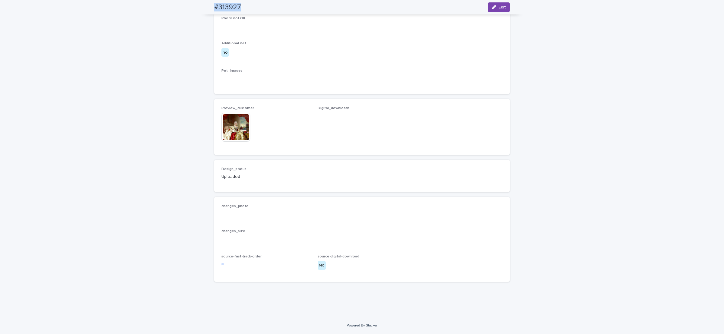
scroll to position [318, 0]
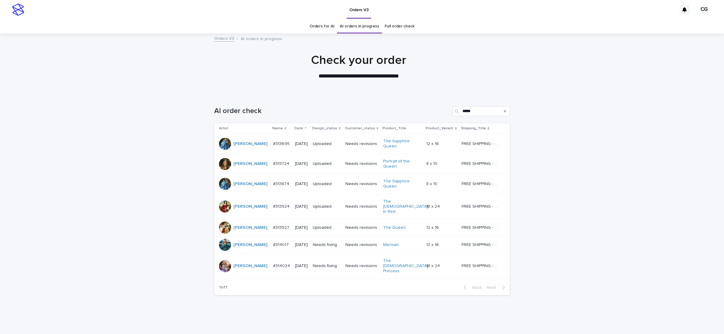
click at [325, 241] on div "Needs fixing" at bounding box center [327, 245] width 28 height 10
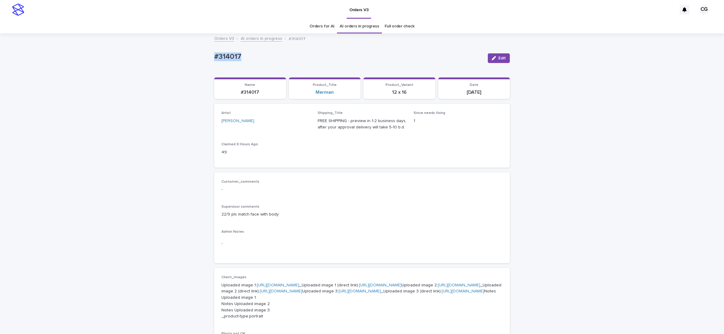
drag, startPoint x: 208, startPoint y: 57, endPoint x: 249, endPoint y: 43, distance: 43.3
click at [241, 58] on div "Loading... Saving… Loading... Saving… #314017 Edit #314017 Edit Sorry, there wa…" at bounding box center [361, 325] width 301 height 583
drag, startPoint x: 501, startPoint y: 56, endPoint x: 507, endPoint y: 39, distance: 17.8
click at [501, 55] on button "Edit" at bounding box center [499, 58] width 22 height 10
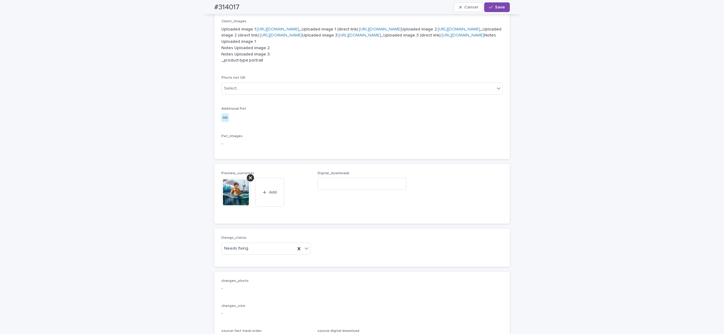
scroll to position [362, 0]
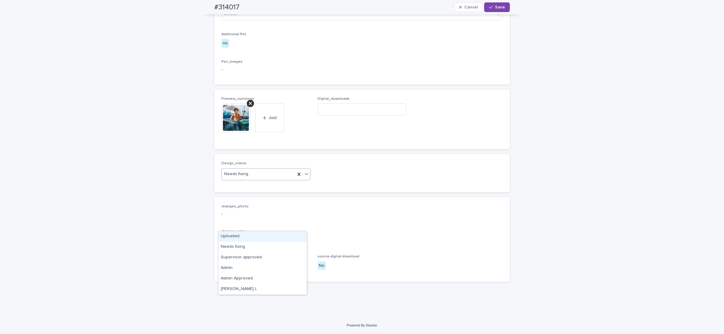
drag, startPoint x: 235, startPoint y: 237, endPoint x: 253, endPoint y: 199, distance: 42.0
click at [235, 236] on div "Uploaded" at bounding box center [262, 236] width 88 height 11
drag, startPoint x: 247, startPoint y: 152, endPoint x: 245, endPoint y: 145, distance: 7.5
click at [249, 106] on icon at bounding box center [250, 103] width 3 height 5
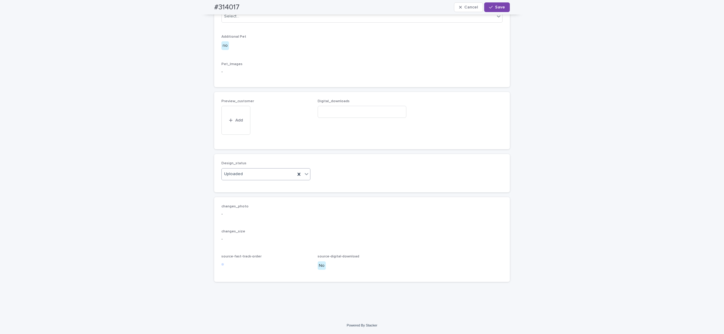
scroll to position [351, 0]
click at [233, 135] on button "Add" at bounding box center [235, 130] width 29 height 10
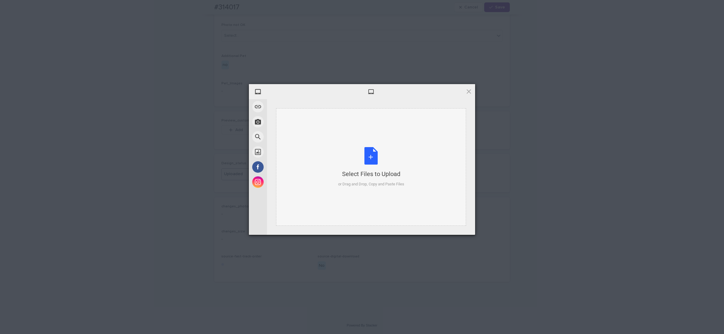
click at [370, 156] on div "Select Files to Upload or Drag and Drop, Copy and Paste Files" at bounding box center [371, 167] width 66 height 40
click at [453, 227] on span "Upload 1" at bounding box center [457, 227] width 12 height 5
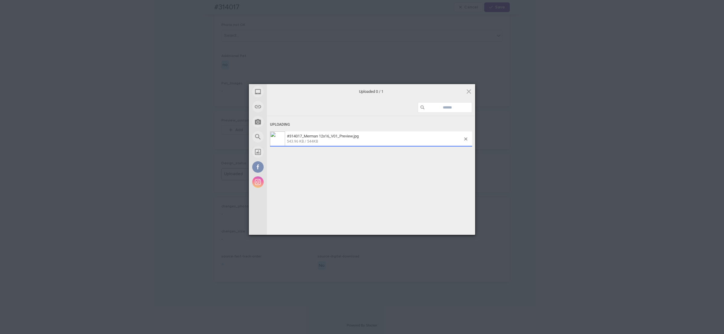
scroll to position [362, 0]
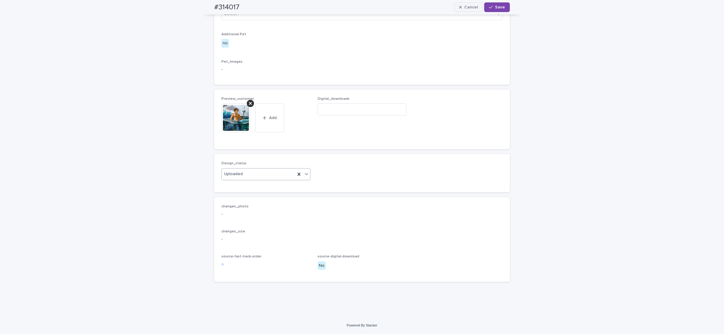
click at [496, 9] on button "Save" at bounding box center [497, 7] width 26 height 10
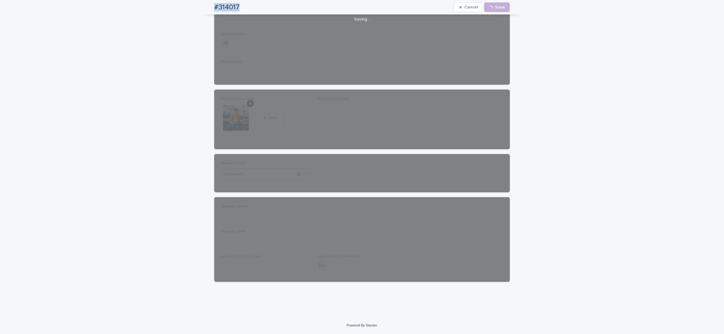
drag, startPoint x: 209, startPoint y: 5, endPoint x: 241, endPoint y: 0, distance: 33.0
click at [244, 4] on div "#314017 Cancel Loading... Save" at bounding box center [362, 7] width 324 height 14
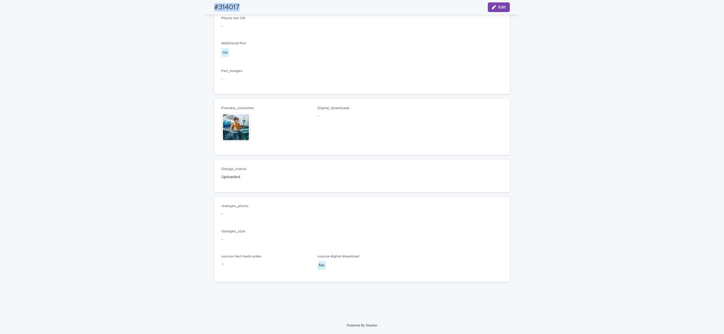
scroll to position [354, 0]
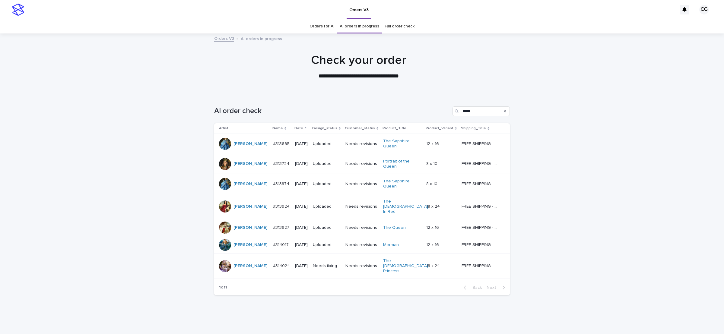
click at [333, 264] on p "Needs fixing" at bounding box center [327, 266] width 28 height 5
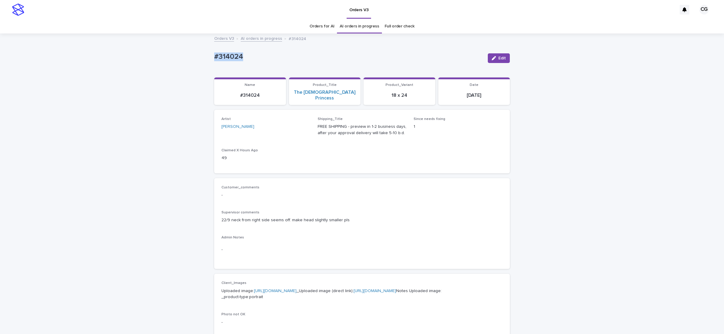
drag, startPoint x: 195, startPoint y: 61, endPoint x: 250, endPoint y: 62, distance: 54.9
click at [250, 62] on div "Loading... Saving… Loading... Saving… #314024 Edit #314024 Edit Sorry, there wa…" at bounding box center [362, 323] width 724 height 579
drag, startPoint x: 495, startPoint y: 59, endPoint x: 506, endPoint y: 43, distance: 18.8
click at [494, 59] on button "Edit" at bounding box center [499, 58] width 22 height 10
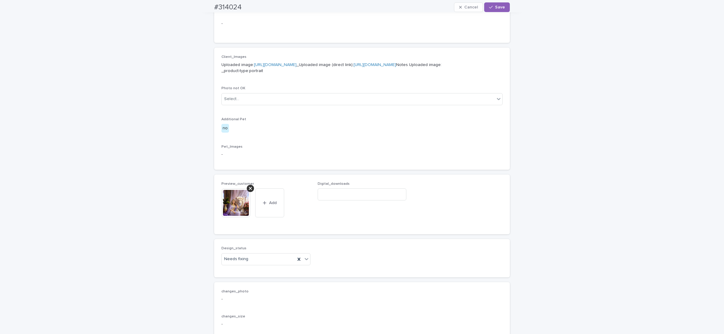
scroll to position [337, 0]
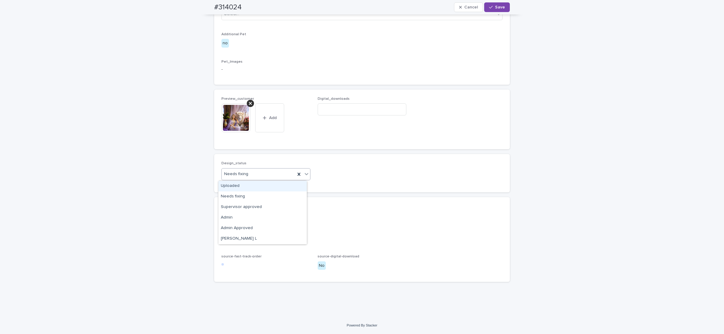
drag, startPoint x: 241, startPoint y: 189, endPoint x: 250, endPoint y: 169, distance: 21.9
click at [241, 189] on div "Uploaded" at bounding box center [262, 186] width 88 height 11
click at [249, 104] on icon at bounding box center [250, 103] width 3 height 3
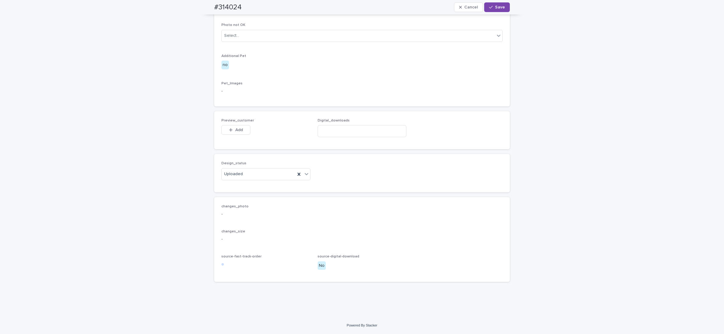
scroll to position [315, 0]
drag, startPoint x: 232, startPoint y: 131, endPoint x: 247, endPoint y: 108, distance: 27.8
click at [235, 131] on span "Add" at bounding box center [239, 130] width 8 height 4
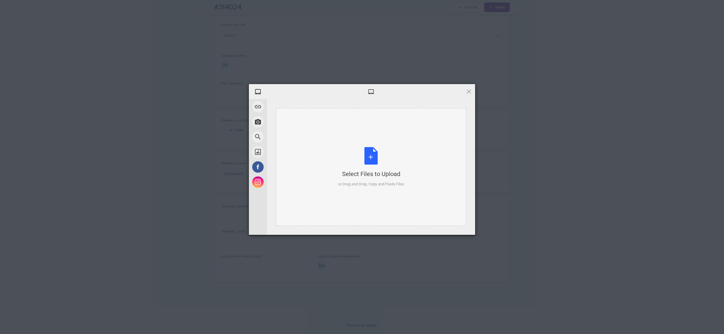
click at [349, 137] on div "Select Files to Upload or Drag and Drop, Copy and Paste Files" at bounding box center [371, 167] width 190 height 118
click at [453, 227] on span "Upload 1" at bounding box center [457, 227] width 12 height 5
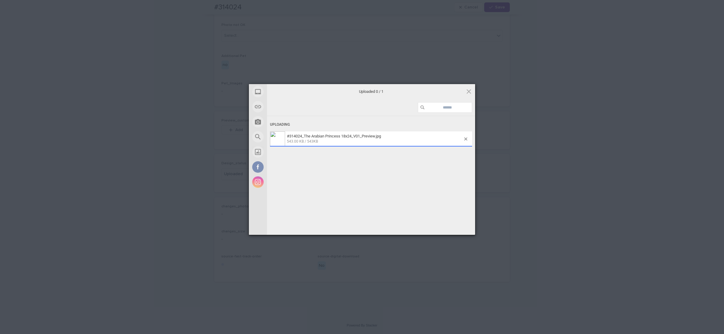
scroll to position [326, 0]
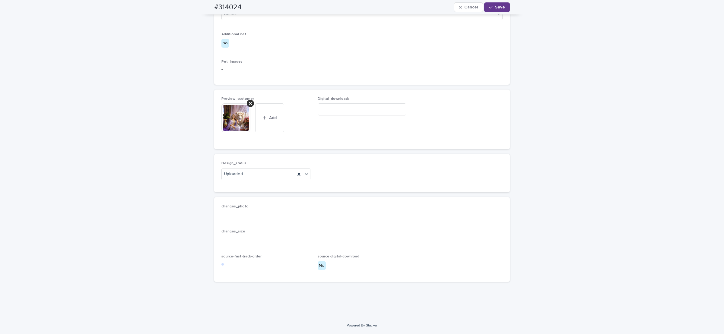
click at [497, 8] on span "Save" at bounding box center [500, 7] width 10 height 4
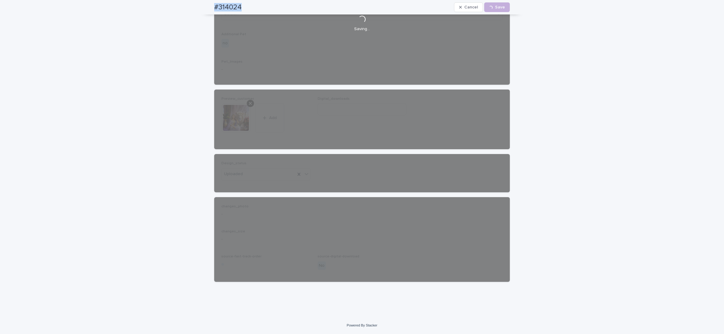
drag, startPoint x: 209, startPoint y: 8, endPoint x: 253, endPoint y: 0, distance: 44.2
click at [254, 6] on div "#314024 Cancel Loading... Save" at bounding box center [362, 7] width 324 height 14
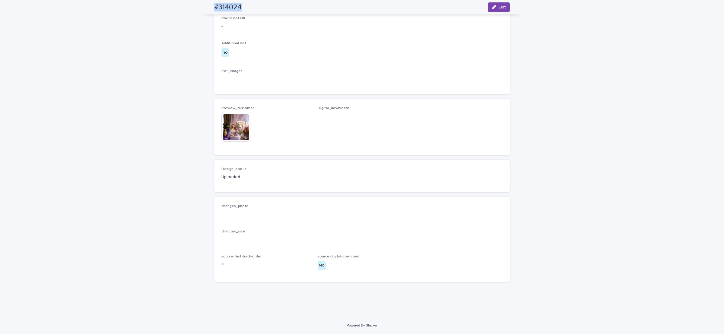
scroll to position [318, 0]
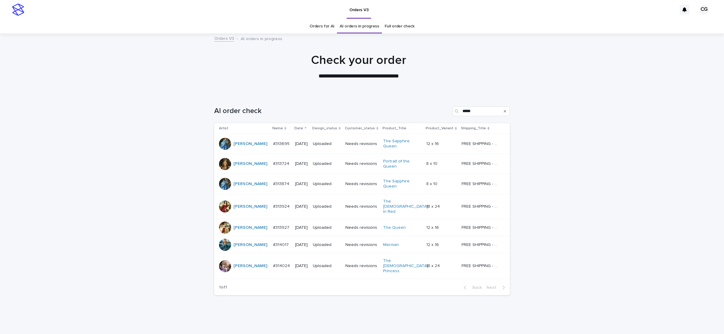
click at [311, 26] on link "Orders for AI" at bounding box center [321, 26] width 25 height 14
click at [474, 112] on input "*****" at bounding box center [480, 111] width 57 height 10
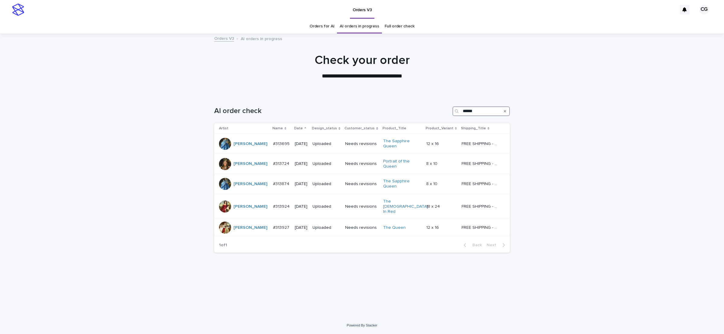
type input "******"
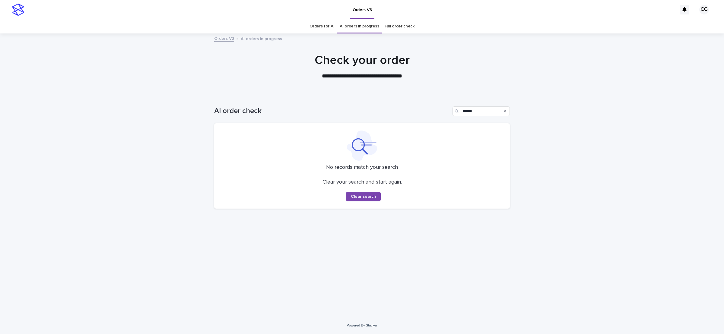
click at [403, 24] on link "Full order check" at bounding box center [399, 26] width 30 height 14
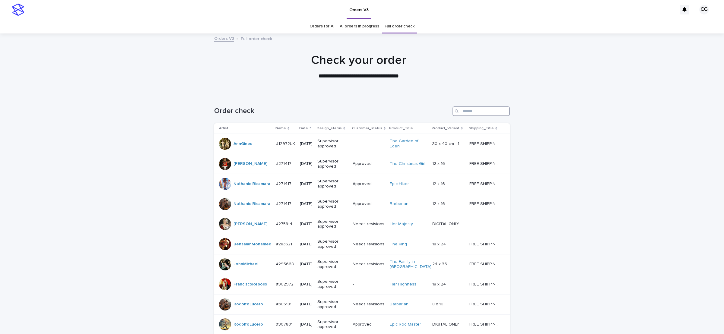
click at [482, 114] on input "Search" at bounding box center [480, 111] width 57 height 10
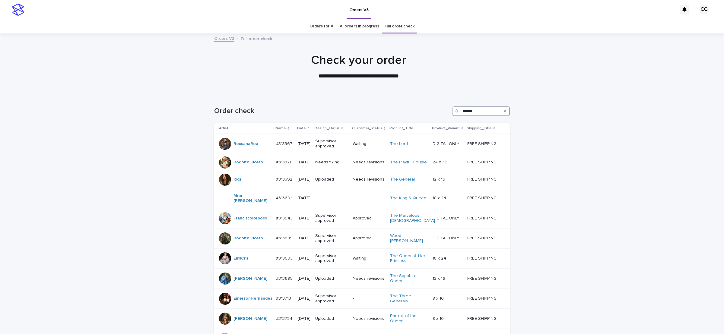
type input "******"
